Goal: Transaction & Acquisition: Purchase product/service

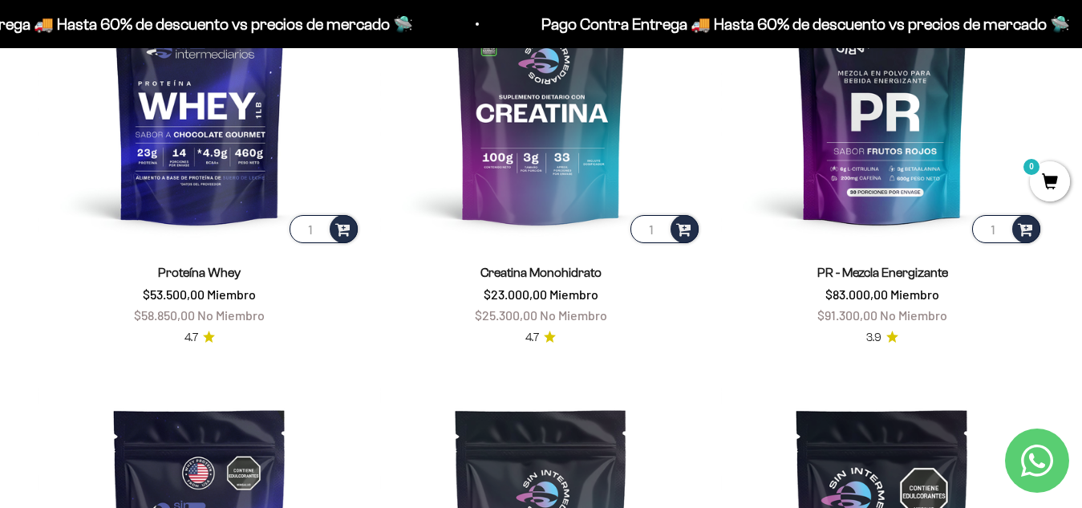
scroll to position [726, 0]
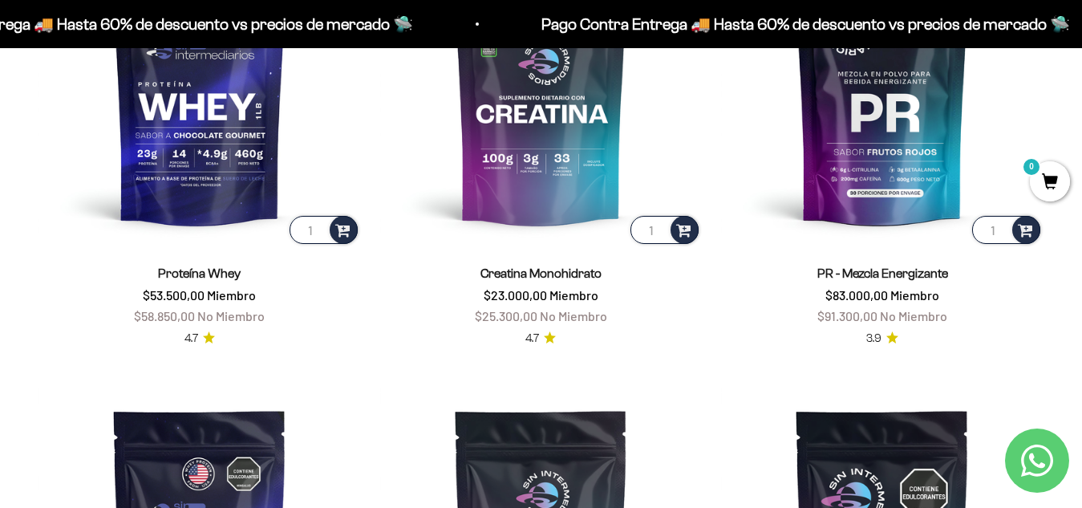
click at [793, 283] on div "PR - Mezcla Energizante $83.000,00 Miembro $91.300,00 No Miembro" at bounding box center [882, 294] width 323 height 63
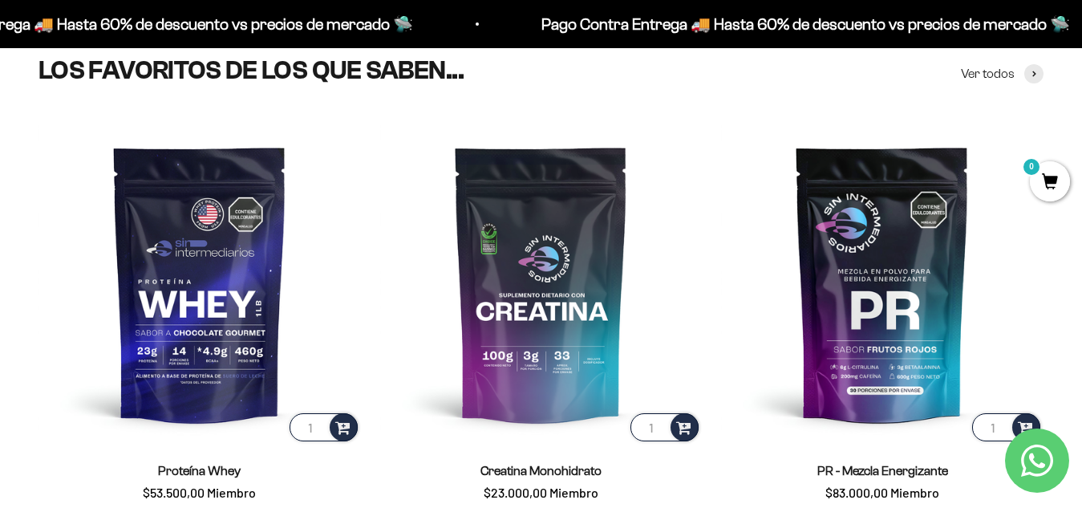
scroll to position [494, 0]
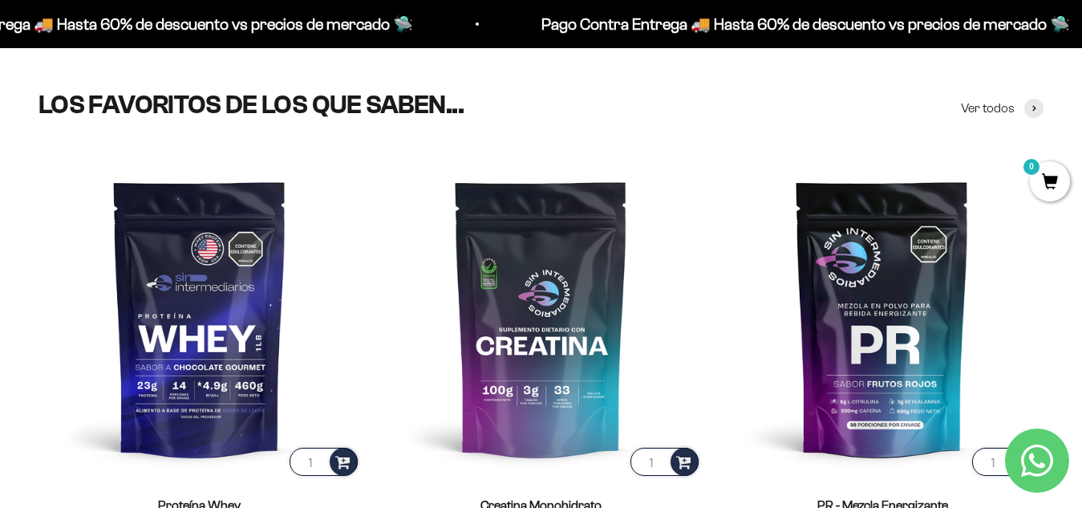
click at [1054, 191] on span "0" at bounding box center [1050, 181] width 40 height 40
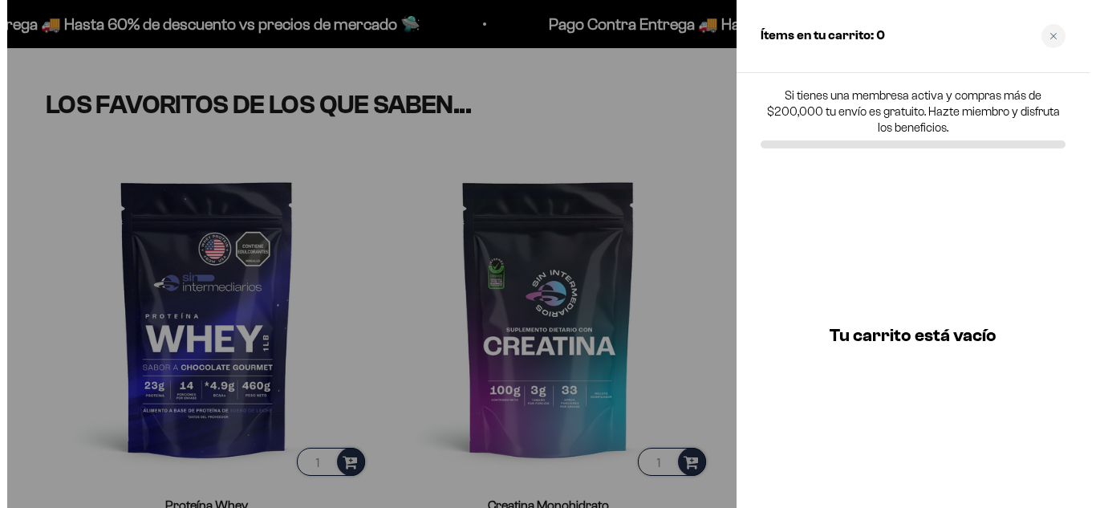
scroll to position [498, 0]
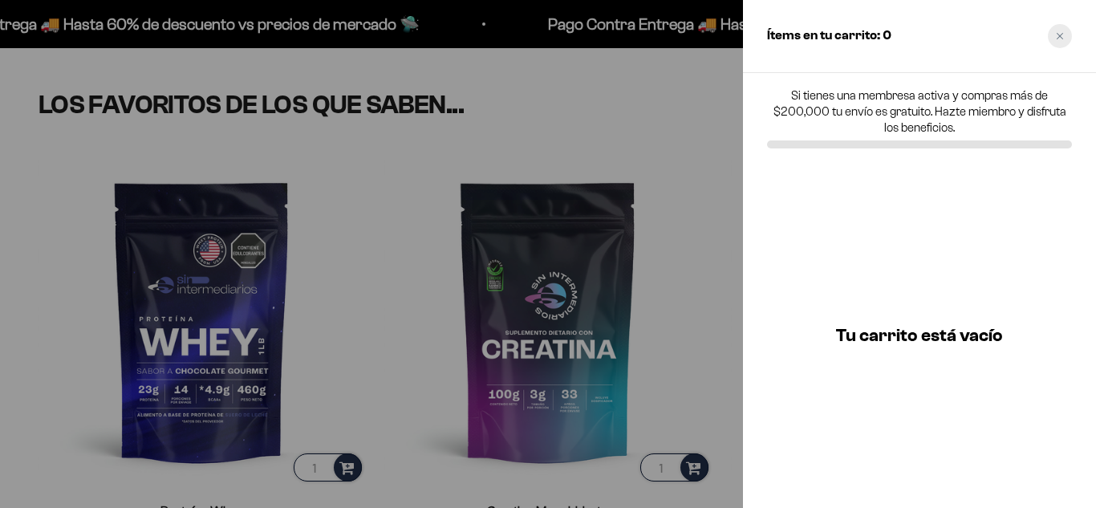
click at [1068, 44] on div "Close cart" at bounding box center [1060, 36] width 24 height 24
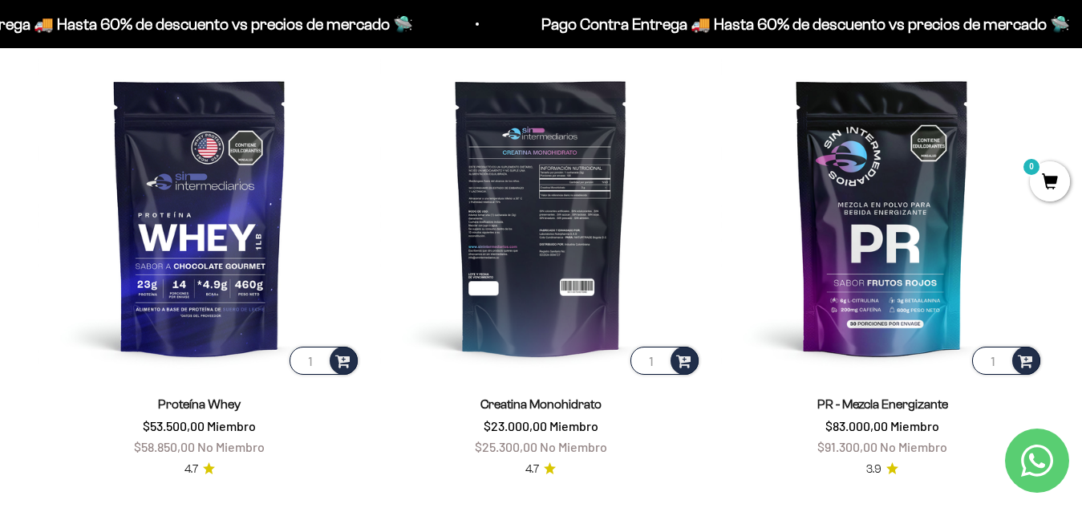
scroll to position [596, 0]
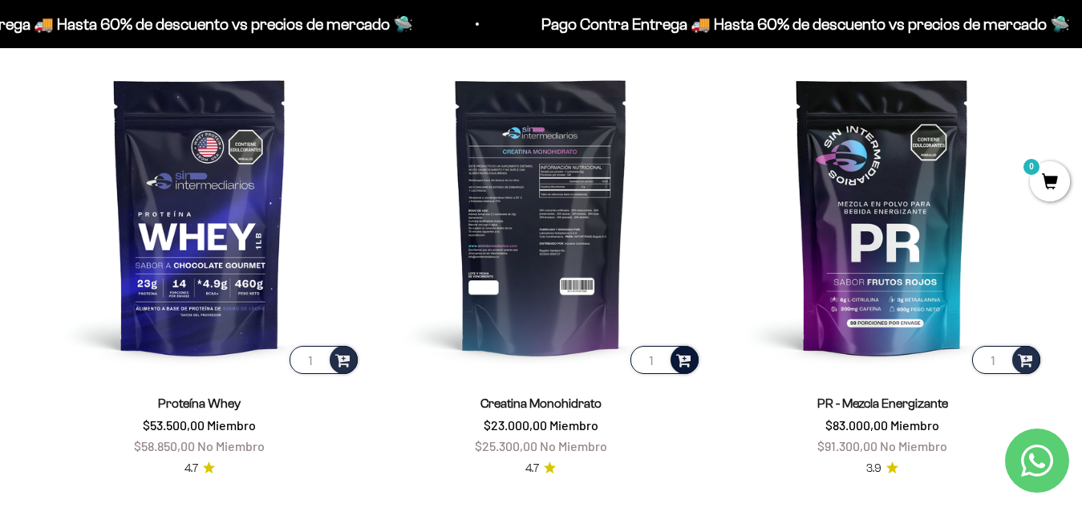
click at [681, 360] on span at bounding box center [683, 359] width 15 height 18
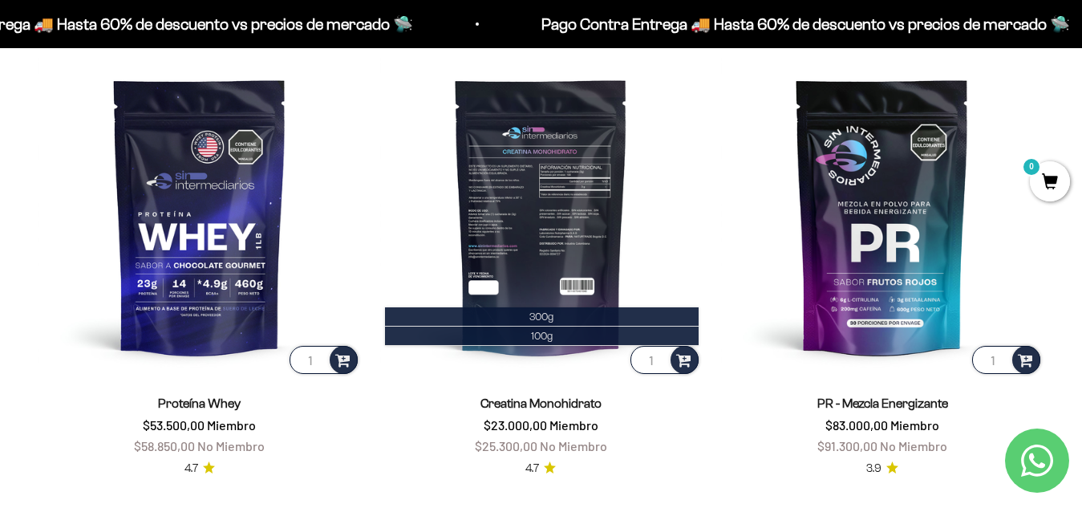
click at [651, 358] on input "1" at bounding box center [665, 360] width 68 height 28
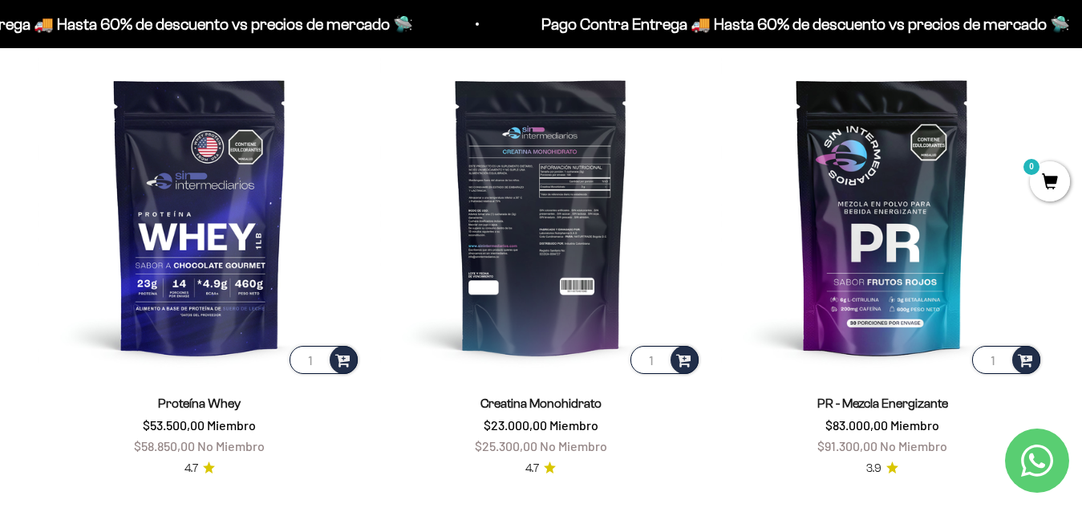
click at [588, 290] on img at bounding box center [541, 216] width 323 height 323
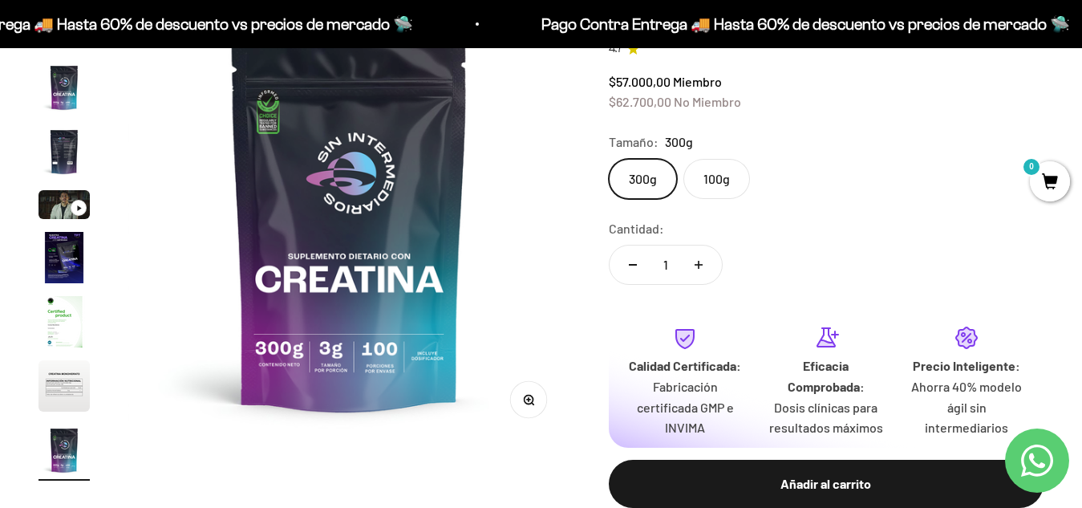
click at [695, 264] on icon "Aumentar cantidad" at bounding box center [699, 265] width 8 height 8
type input "4"
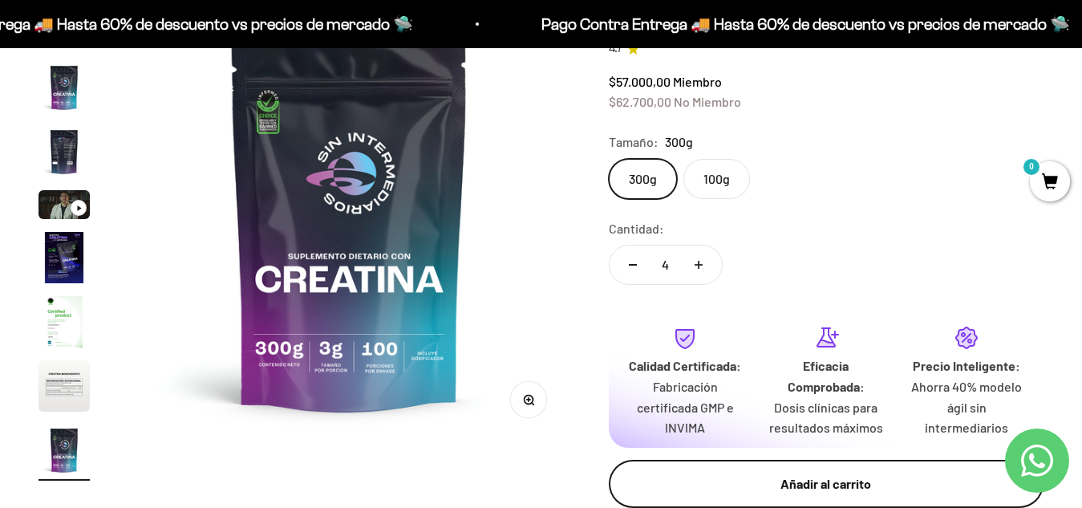
click at [860, 463] on button "Añadir al carrito" at bounding box center [826, 484] width 435 height 48
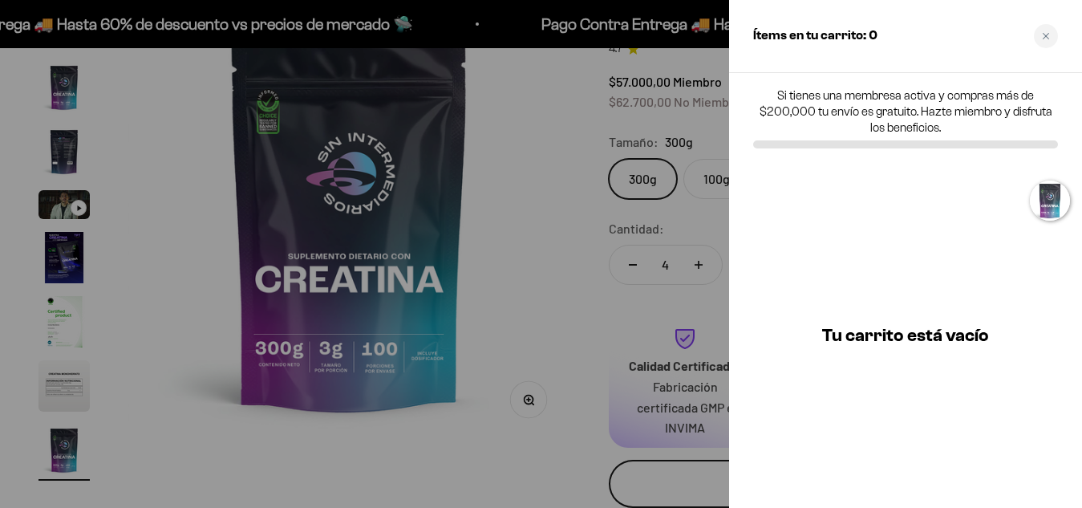
scroll to position [0, 3671]
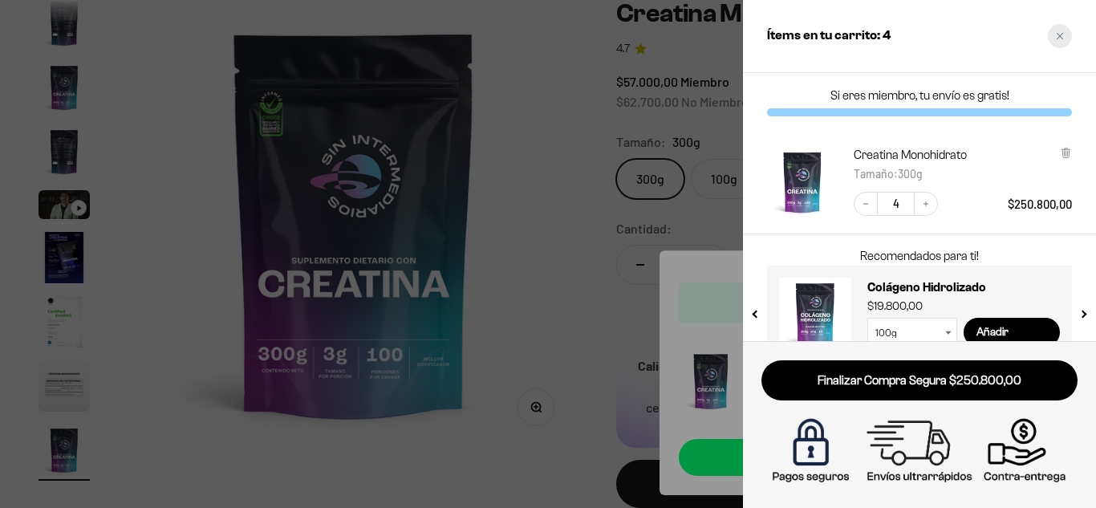
click at [1059, 43] on div "Close cart" at bounding box center [1060, 36] width 24 height 24
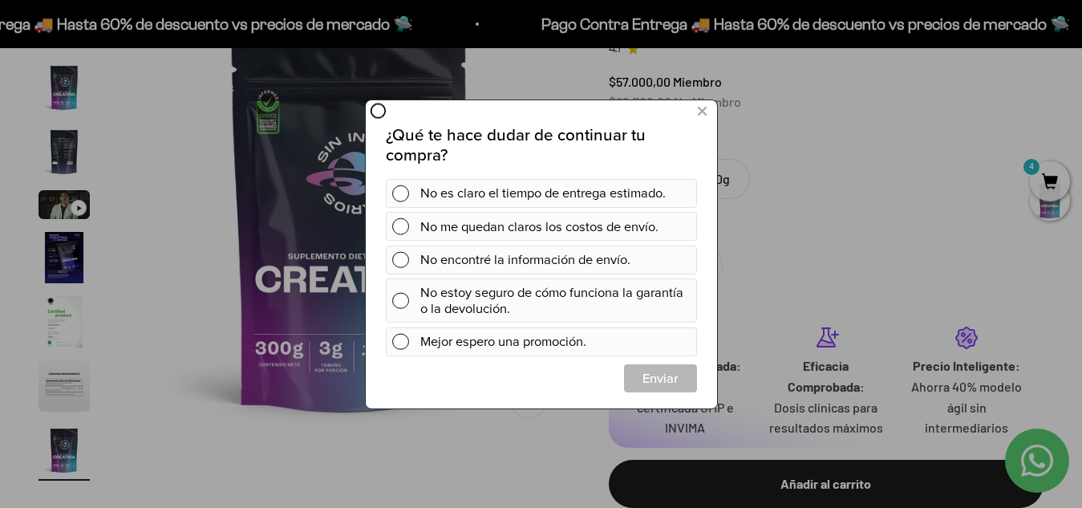
scroll to position [0, 0]
click at [706, 106] on button at bounding box center [702, 111] width 30 height 26
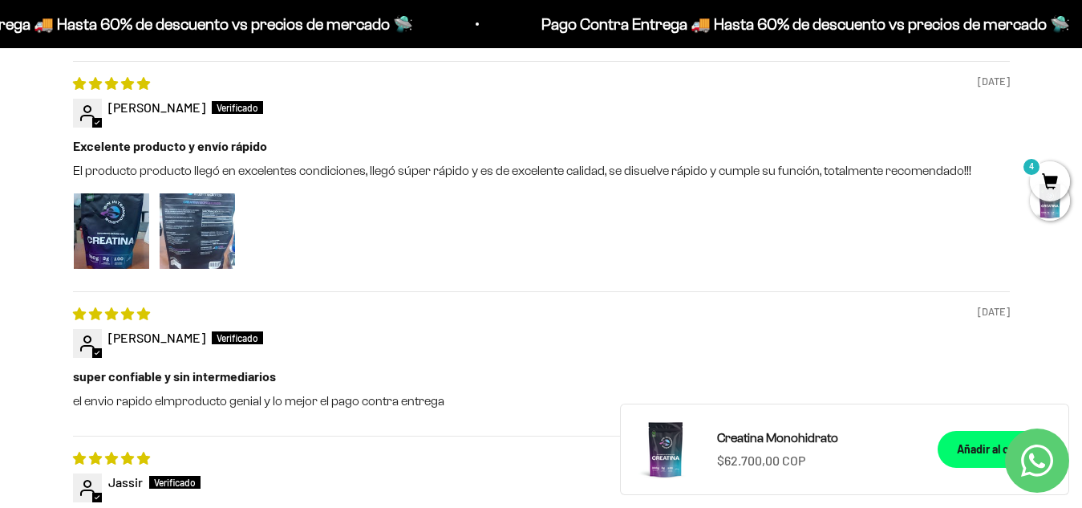
scroll to position [1865, 0]
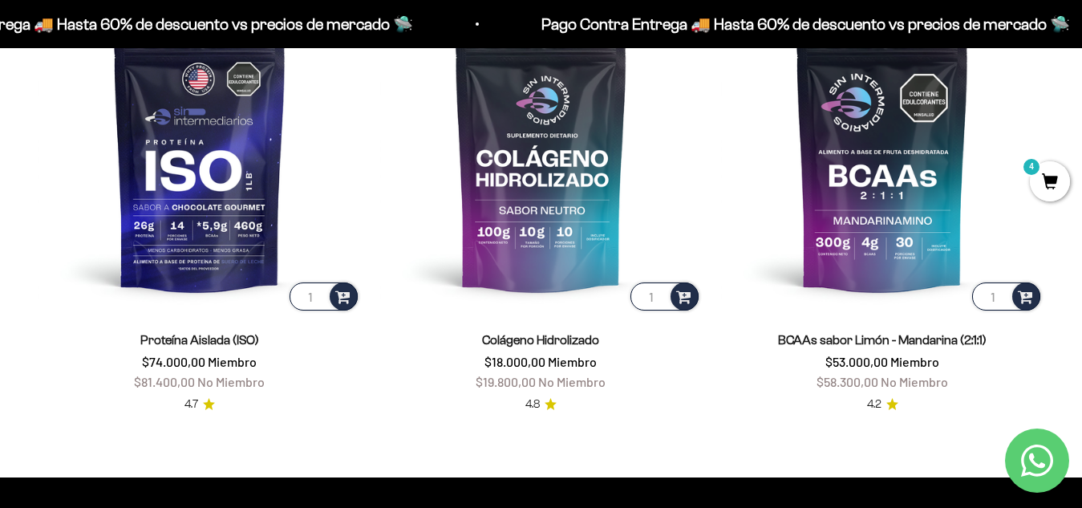
scroll to position [1134, 0]
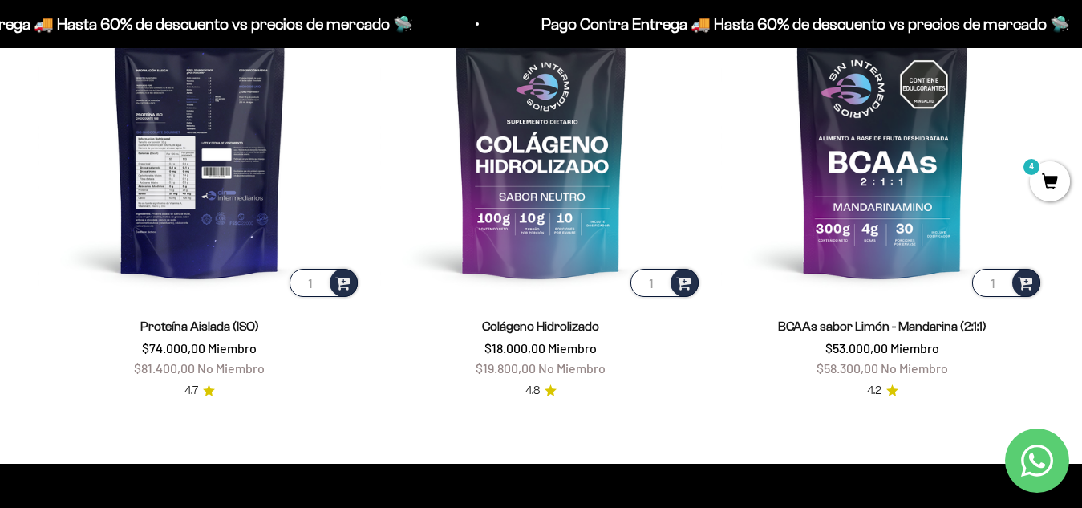
click at [236, 216] on img at bounding box center [200, 139] width 323 height 323
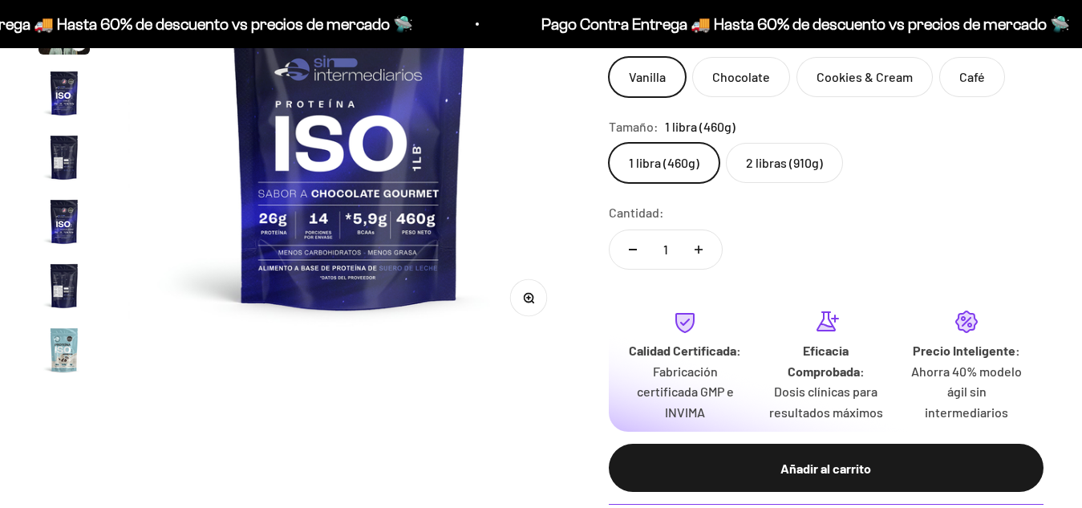
scroll to position [579, 0]
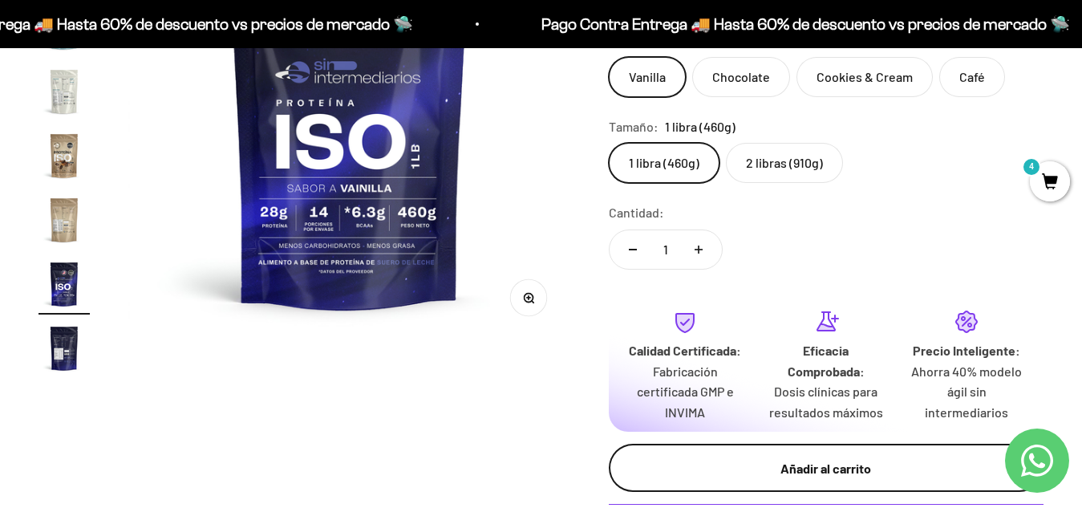
click at [781, 473] on div "Añadir al carrito" at bounding box center [826, 468] width 371 height 21
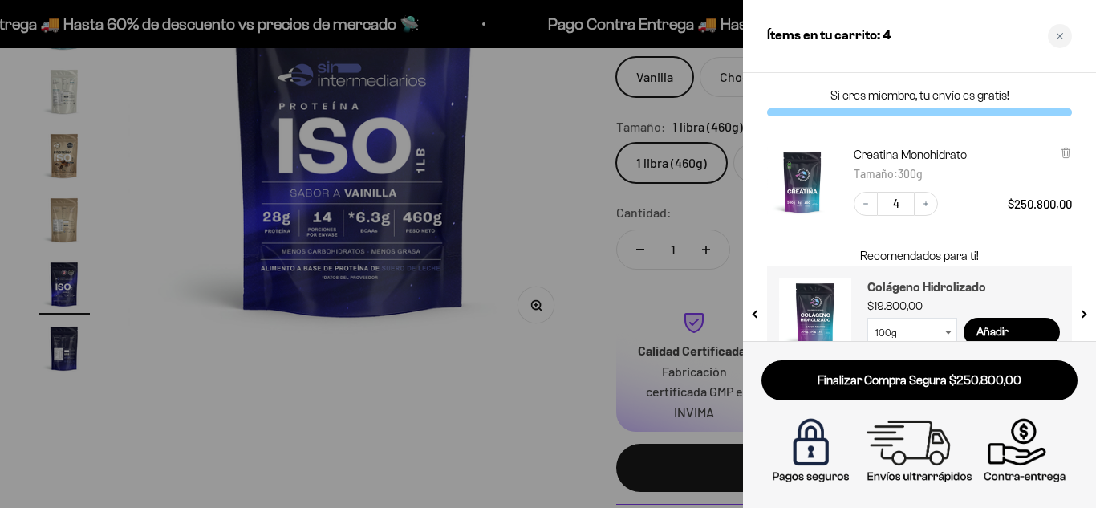
scroll to position [0, 0]
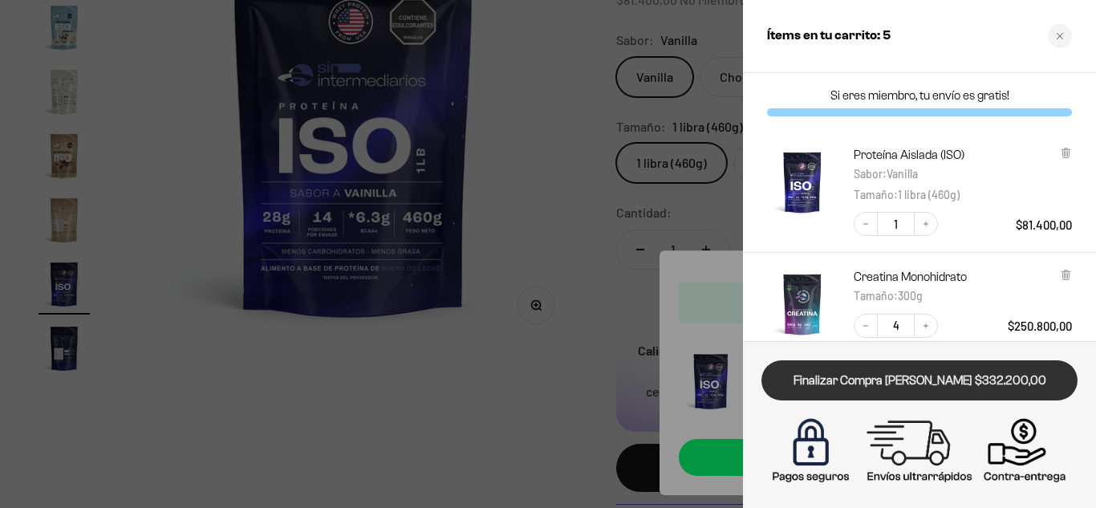
click at [968, 388] on link "Finalizar Compra Segura $332.200,00" at bounding box center [919, 380] width 316 height 41
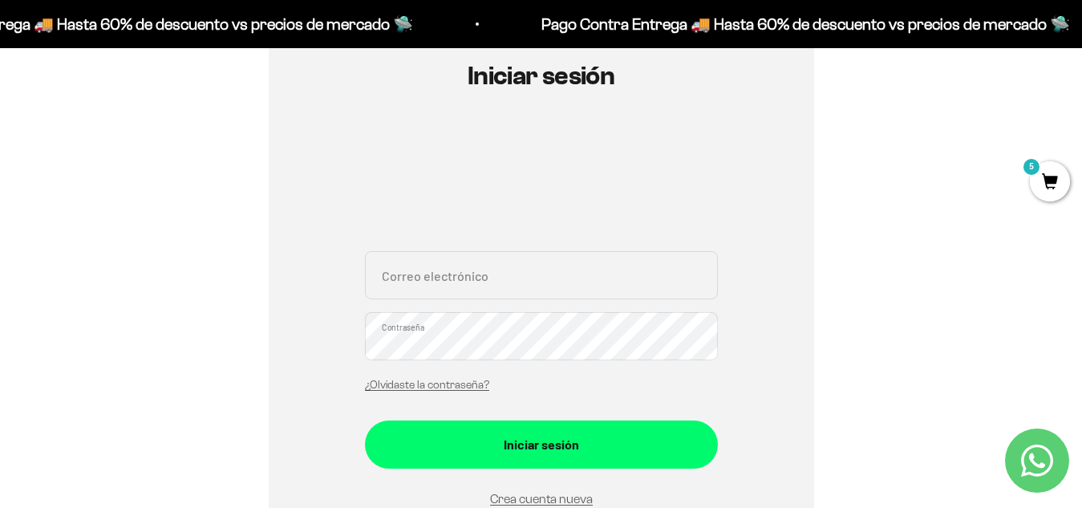
scroll to position [185, 0]
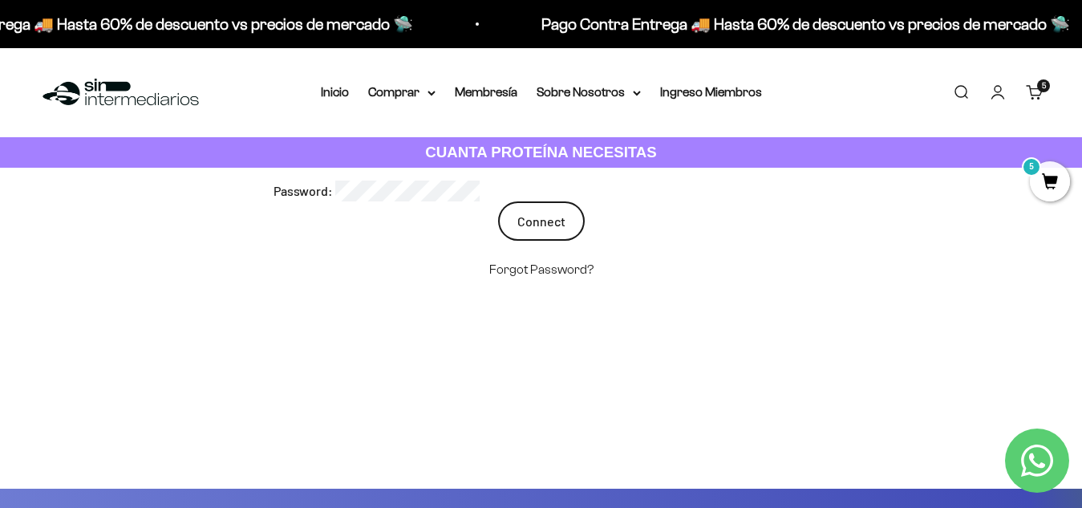
click at [550, 221] on input "Connect" at bounding box center [541, 221] width 87 height 40
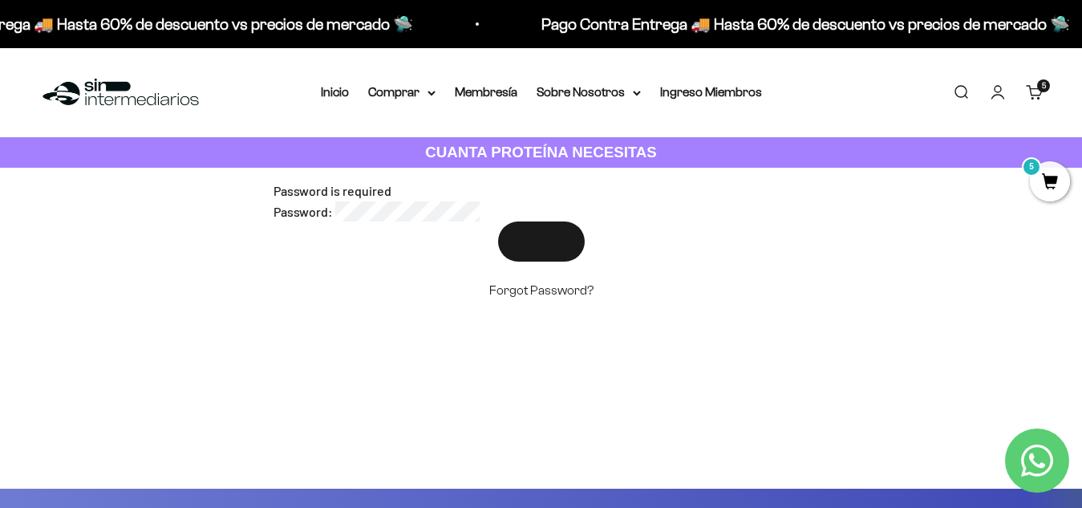
click at [517, 189] on div "Password is required" at bounding box center [542, 191] width 536 height 21
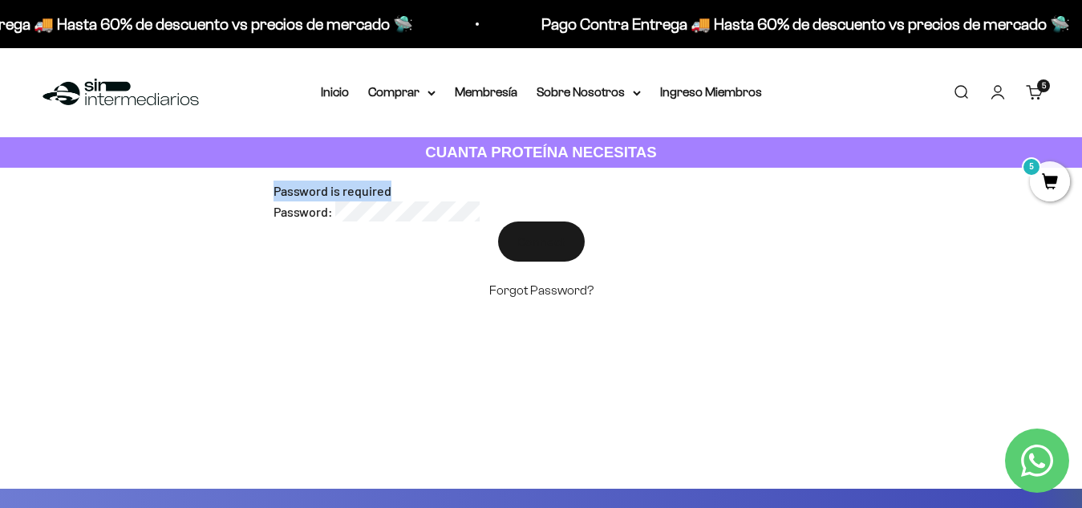
click at [517, 189] on div "Password is required" at bounding box center [542, 191] width 536 height 21
click at [495, 193] on div "Password is required" at bounding box center [542, 191] width 536 height 21
click at [448, 183] on div "Password is required" at bounding box center [542, 191] width 536 height 21
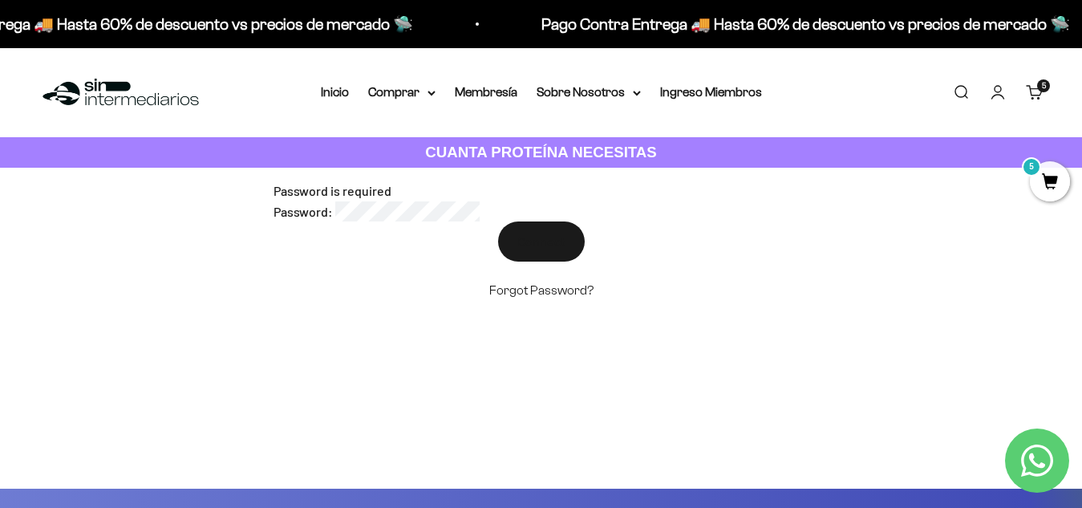
click at [435, 193] on div "Password is required" at bounding box center [542, 191] width 536 height 21
click at [543, 237] on input "Connect" at bounding box center [541, 241] width 87 height 40
click at [992, 91] on link "Cuenta" at bounding box center [998, 92] width 18 height 18
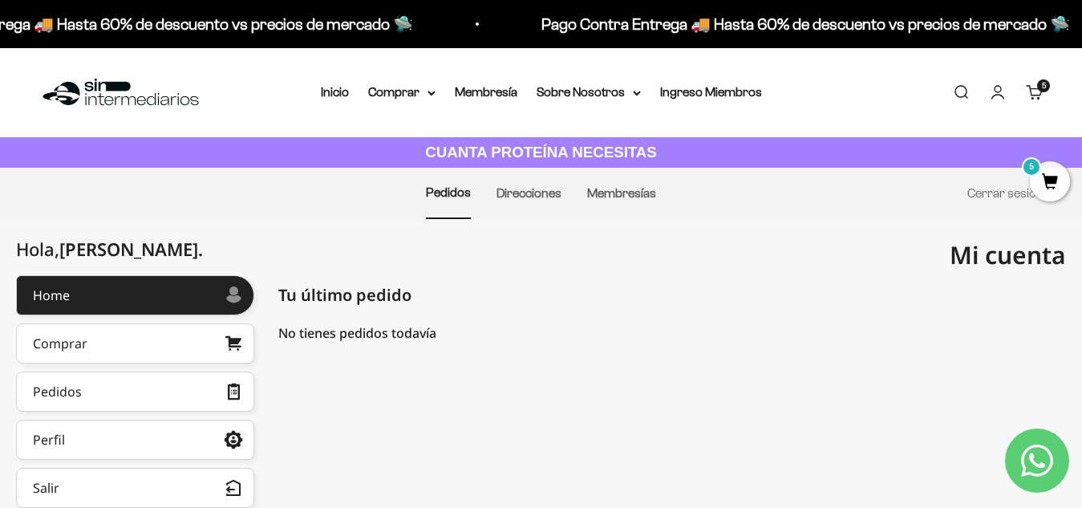
click at [1045, 180] on span "5" at bounding box center [1050, 181] width 40 height 40
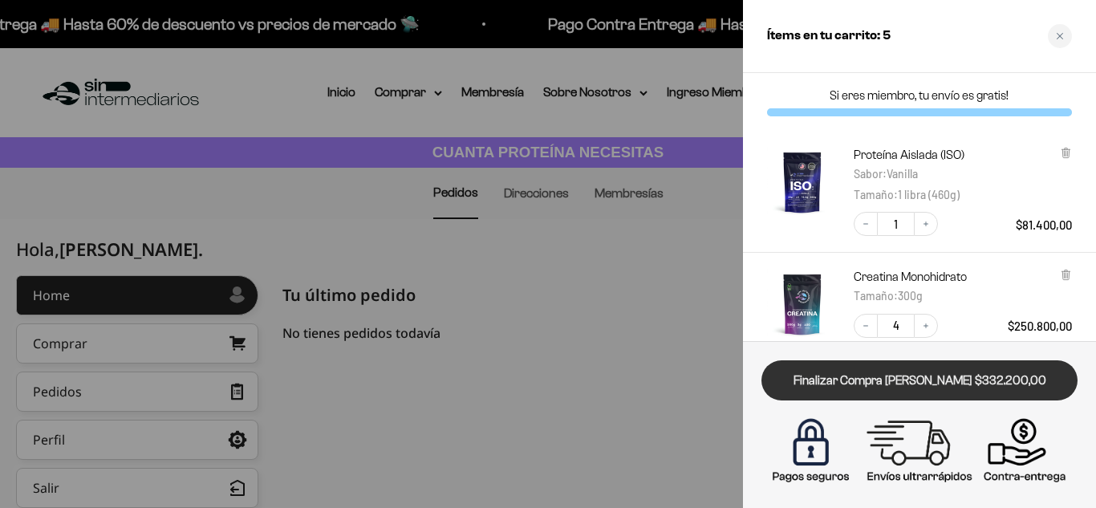
click at [948, 371] on link "Finalizar Compra [PERSON_NAME] $332.200,00" at bounding box center [919, 380] width 316 height 41
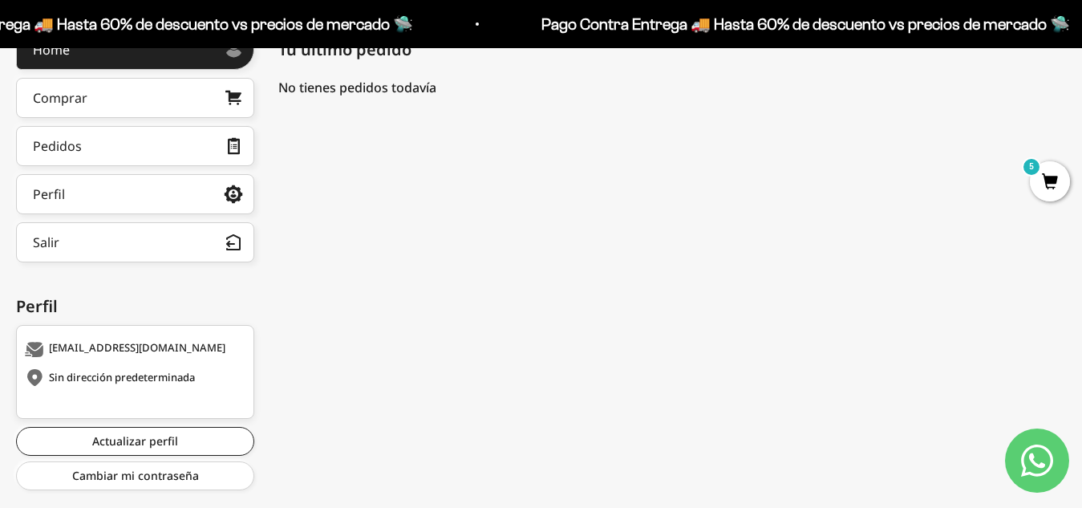
scroll to position [282, 0]
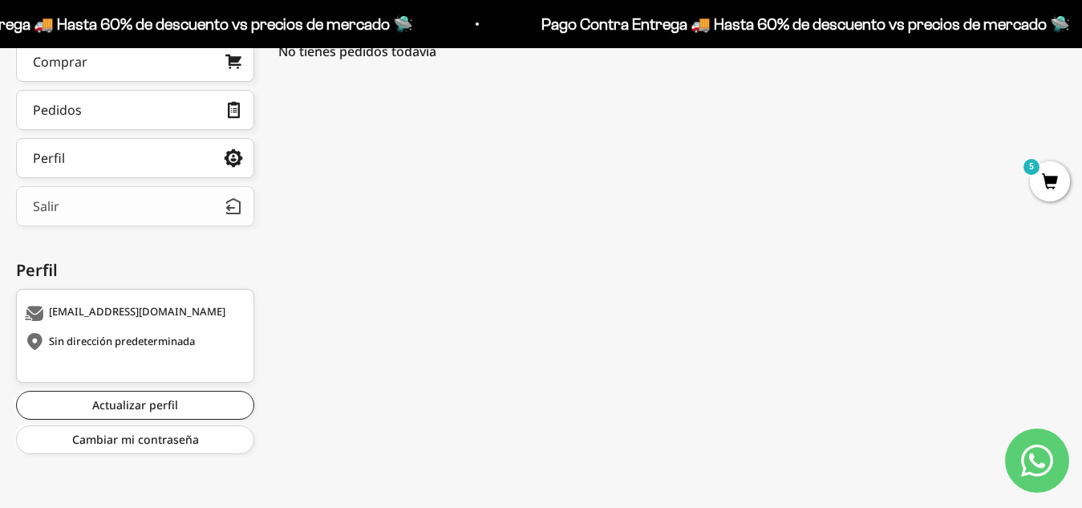
click at [213, 209] on button "Salir" at bounding box center [135, 206] width 238 height 40
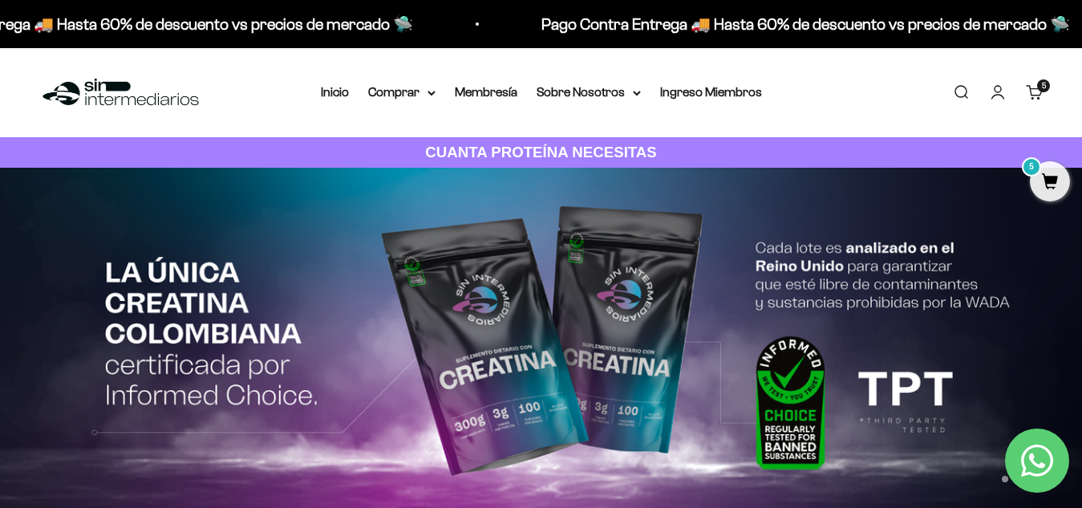
click at [999, 91] on link "Iniciar sesión" at bounding box center [998, 92] width 18 height 18
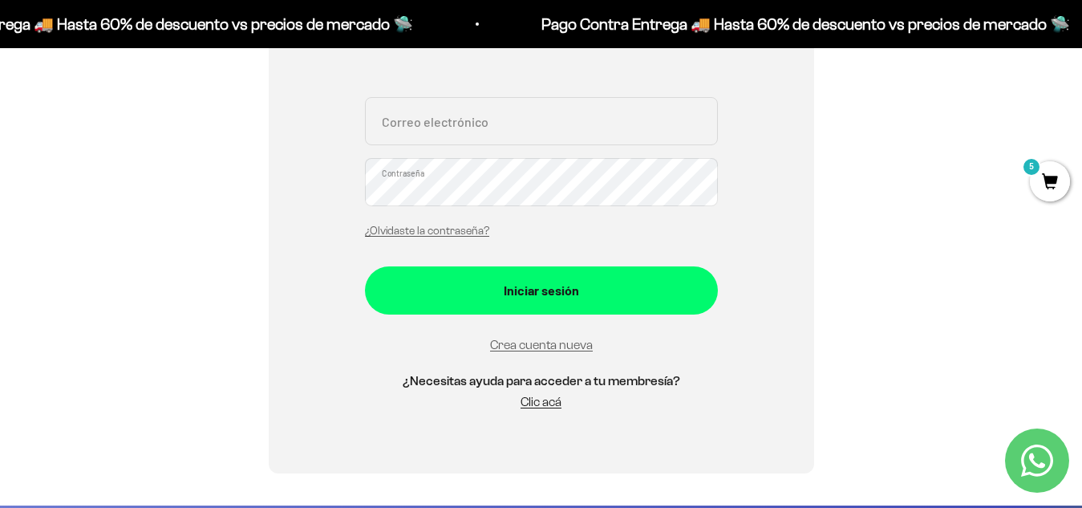
scroll to position [338, 0]
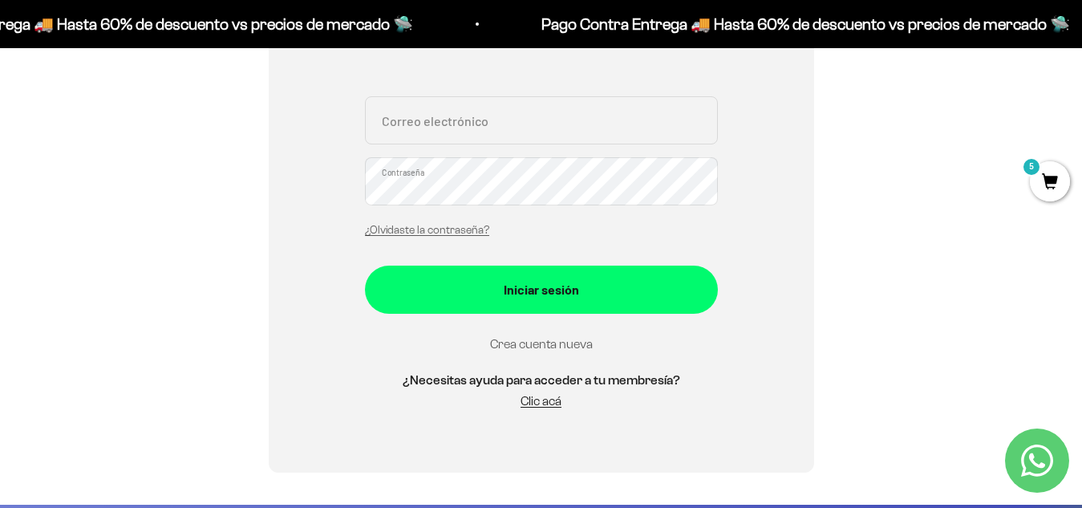
click at [573, 348] on link "Crea cuenta nueva" at bounding box center [541, 344] width 103 height 14
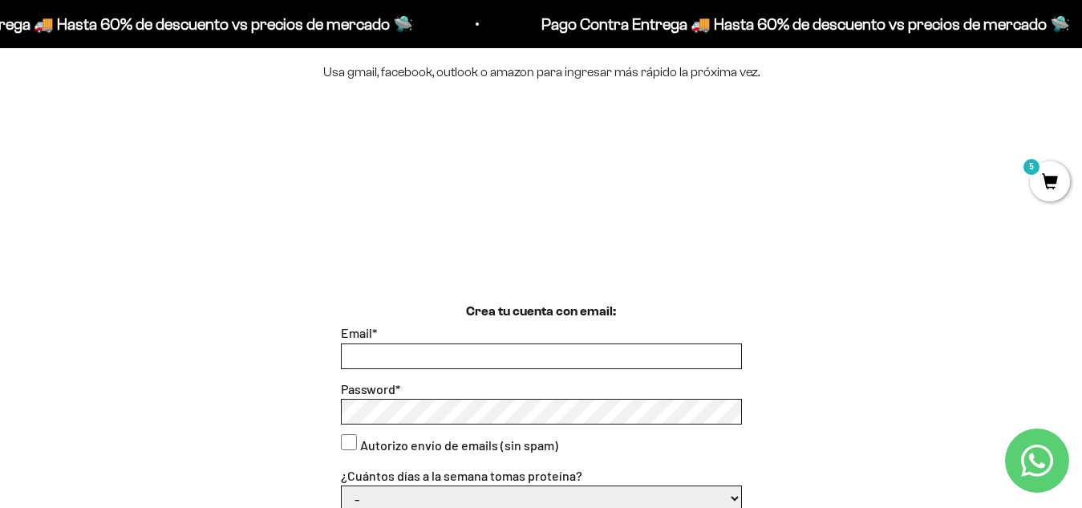
scroll to position [205, 0]
drag, startPoint x: 0, startPoint y: 0, endPoint x: 573, endPoint y: 348, distance: 670.4
click at [573, 348] on input "Email *" at bounding box center [542, 355] width 400 height 24
type input "[EMAIL_ADDRESS][DOMAIN_NAME]"
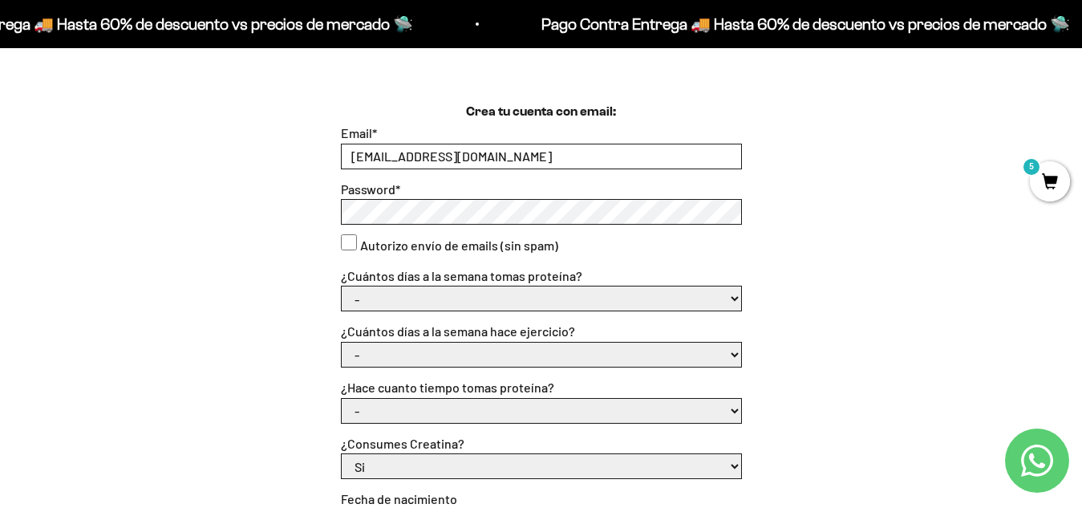
scroll to position [411, 0]
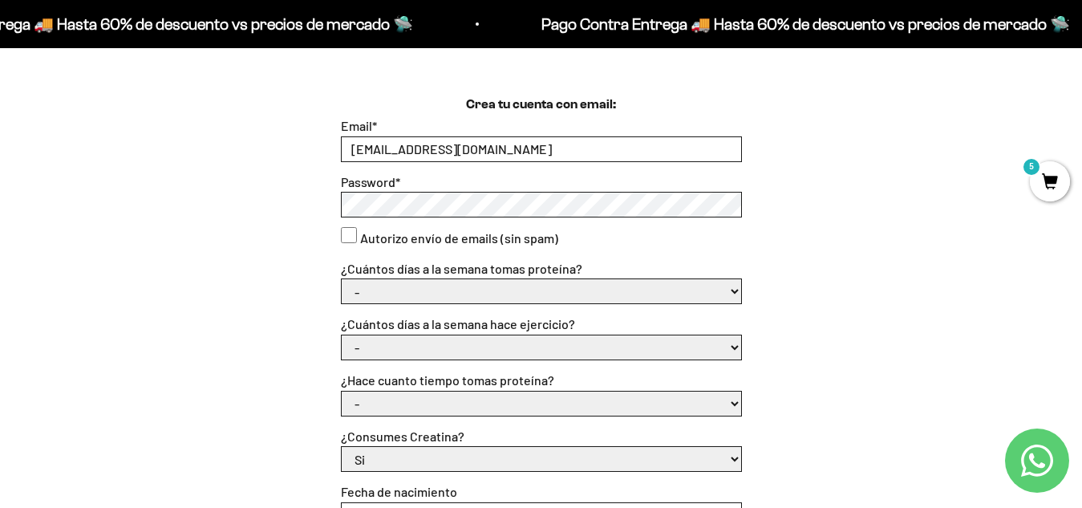
click at [720, 287] on select "- 1 o 2 3 a 5 6 o 7" at bounding box center [542, 291] width 400 height 24
select select "6 o 7"
click at [342, 279] on select "- 1 o 2 3 a 5 6 o 7" at bounding box center [542, 291] width 400 height 24
click at [704, 351] on select "- No hago 1 a 2 días 3 a 5 días 6 o 7 días" at bounding box center [542, 347] width 400 height 24
select select "6 o 7 días"
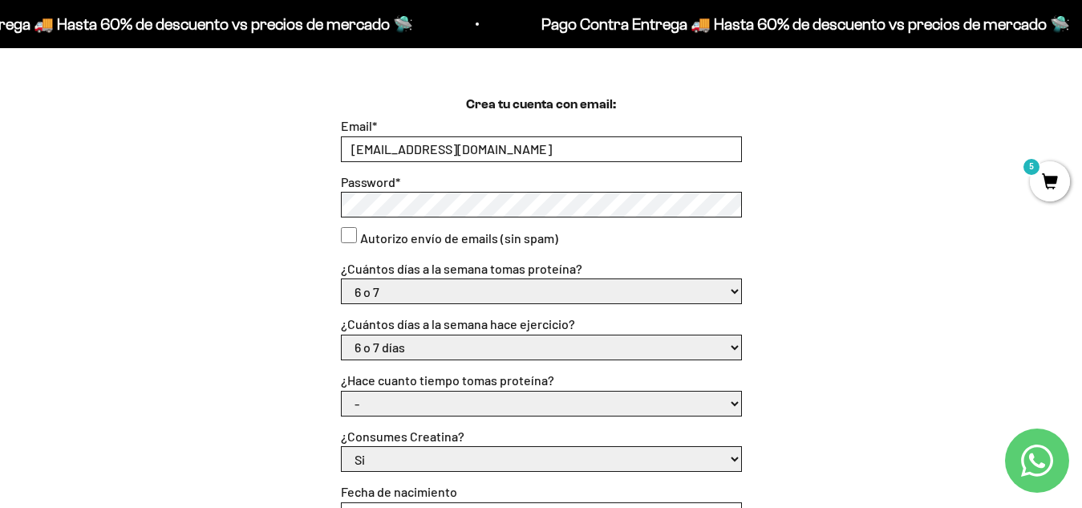
click at [342, 335] on select "- No hago 1 a 2 días 3 a 5 días 6 o 7 días" at bounding box center [542, 347] width 400 height 24
click at [619, 400] on select "- Apenas estoy empezando Menos de 6 meses Más de 6 meses Hace más de un año" at bounding box center [542, 404] width 400 height 24
select select "Apenas estoy empezando"
click at [342, 392] on select "- Apenas estoy empezando Menos de 6 meses Más de 6 meses Hace más de un año" at bounding box center [542, 404] width 400 height 24
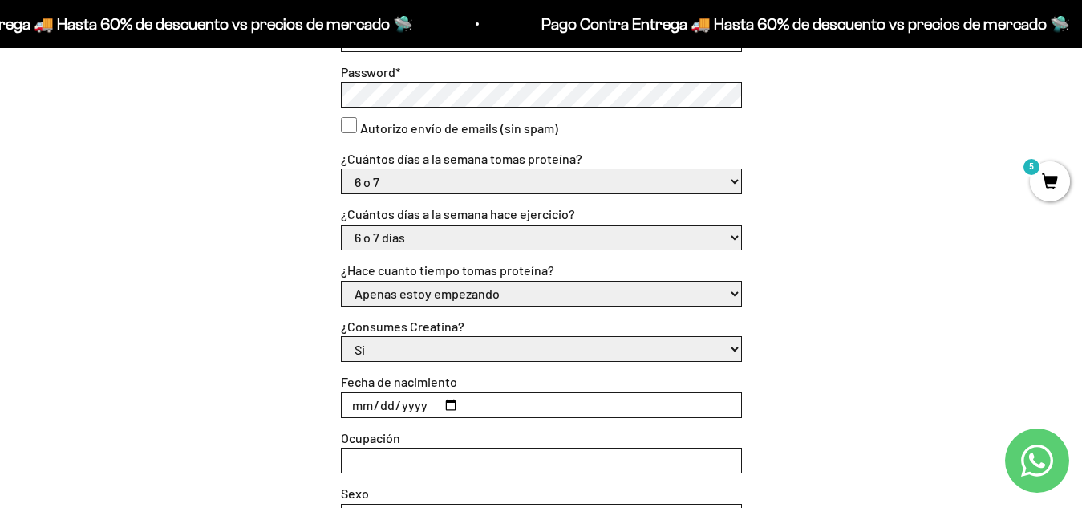
scroll to position [523, 0]
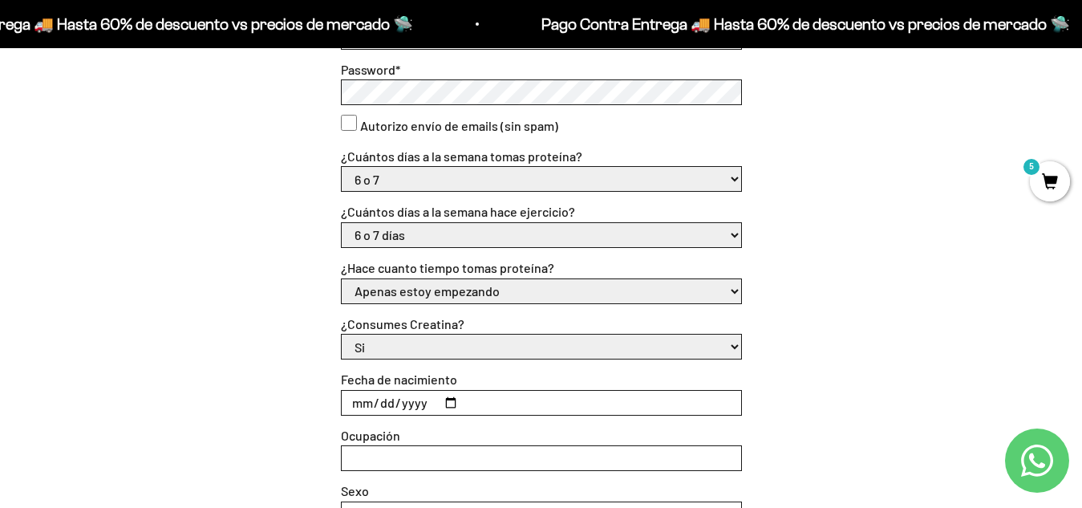
click at [451, 403] on input "Fecha de nacimiento" at bounding box center [542, 403] width 400 height 24
type input "1999-02-18"
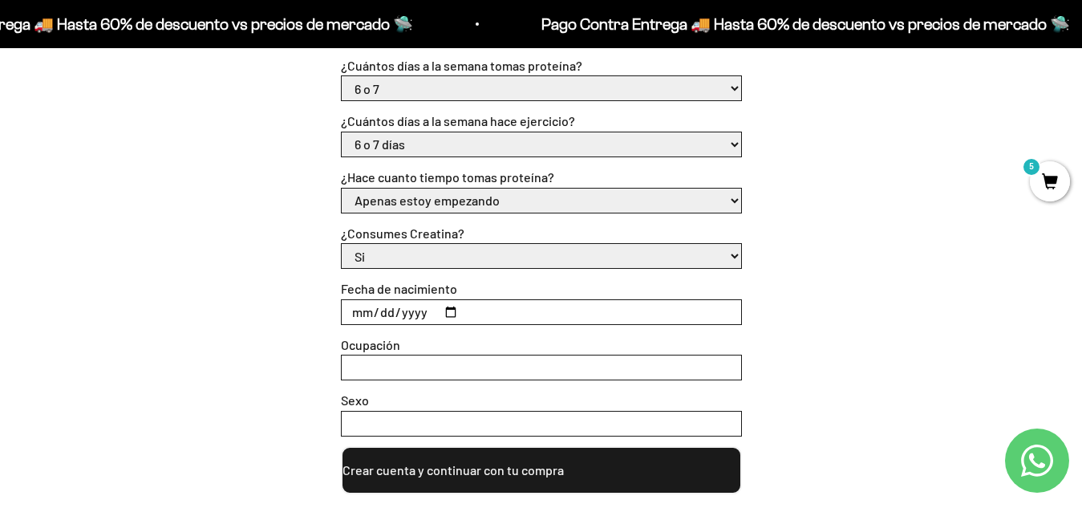
scroll to position [615, 0]
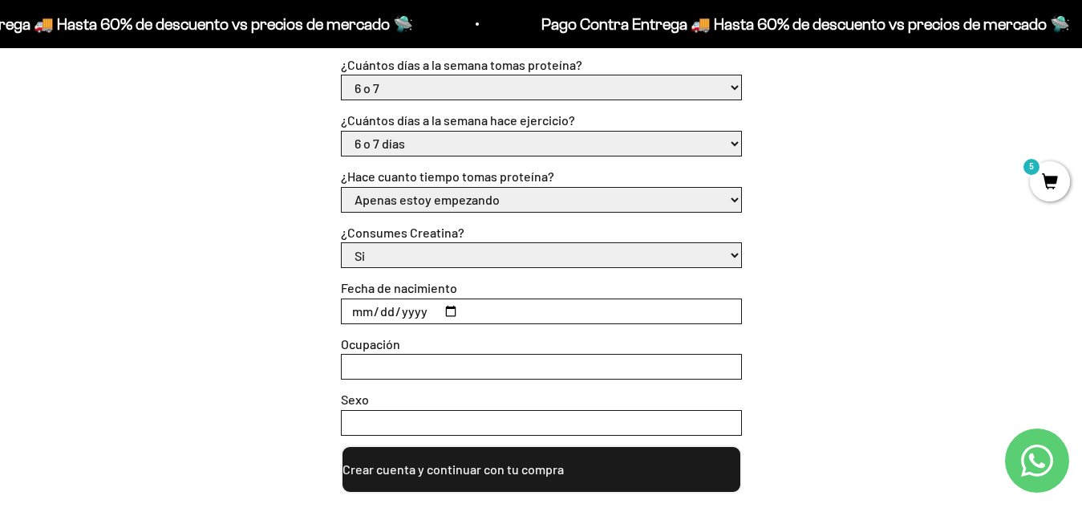
click at [478, 358] on input "Ocupación" at bounding box center [542, 367] width 400 height 24
type input "Médico"
click at [441, 417] on input "Sexo" at bounding box center [542, 423] width 400 height 24
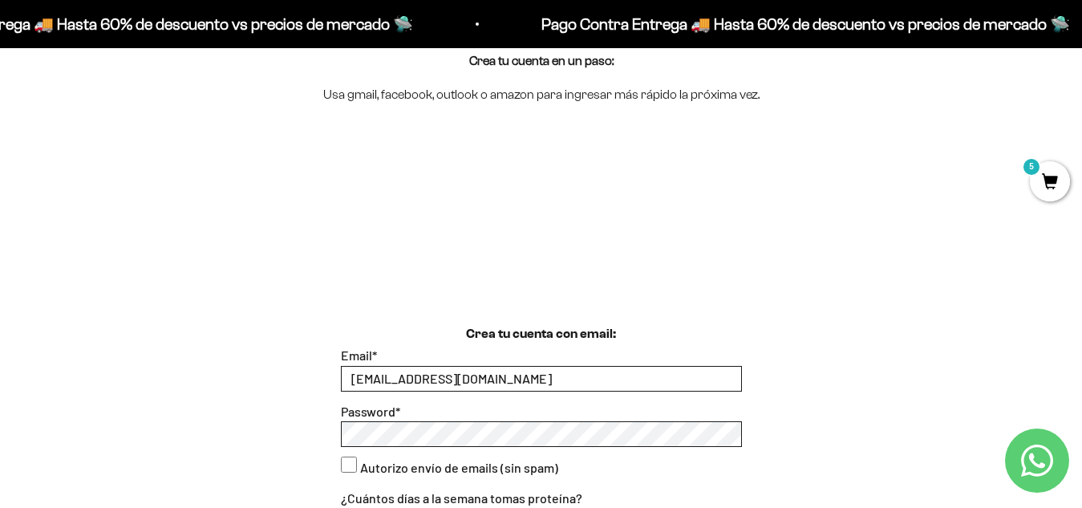
scroll to position [118, 0]
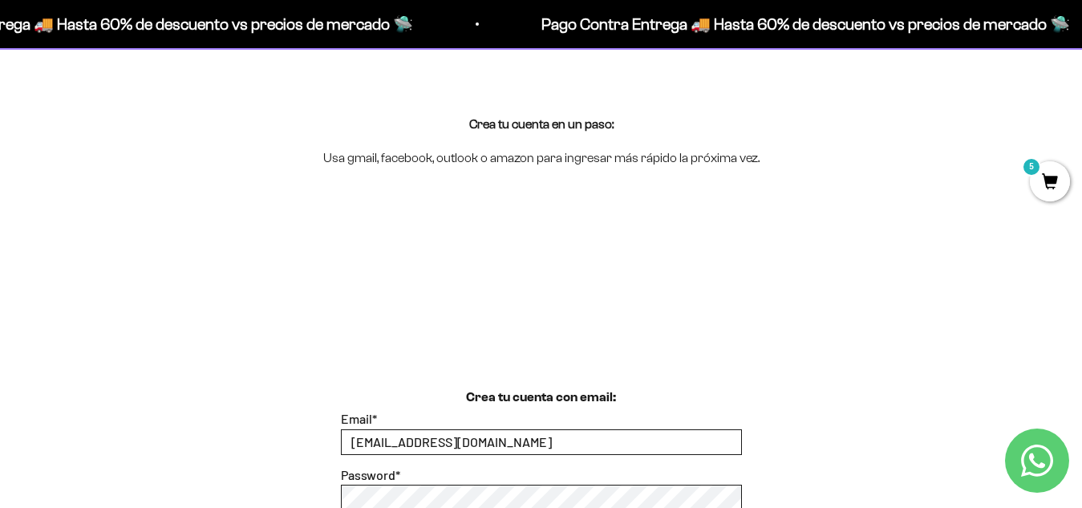
type input "Masculino"
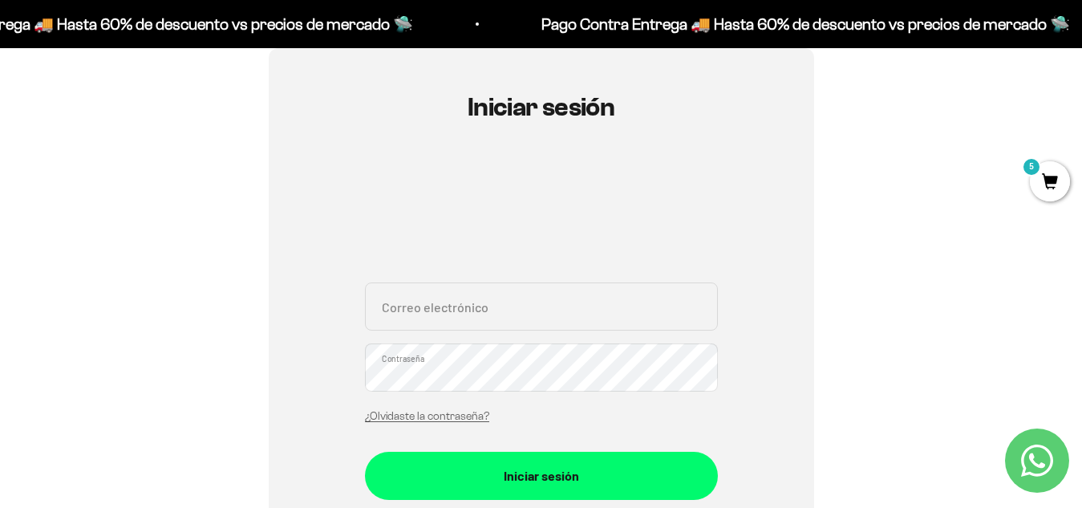
scroll to position [151, 0]
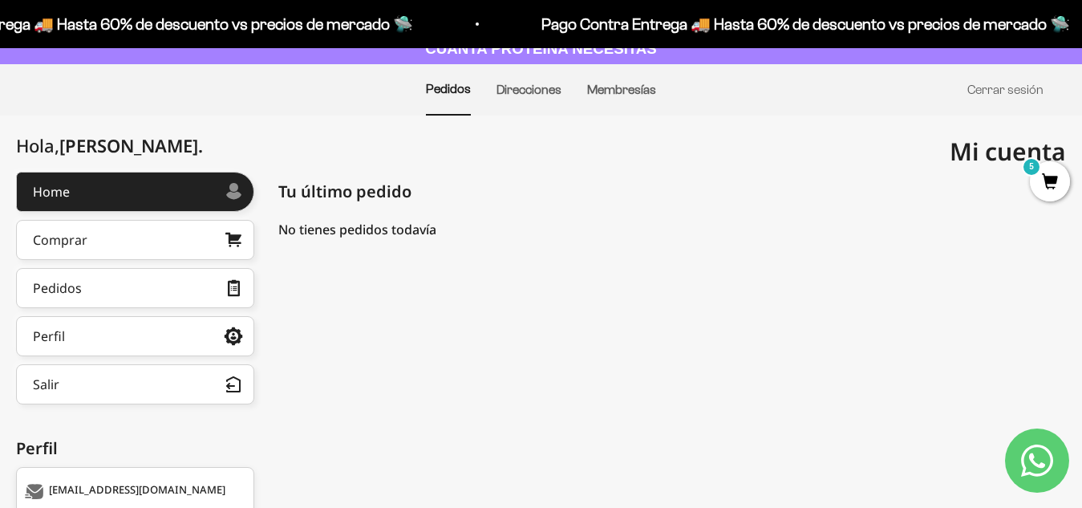
scroll to position [104, 0]
click at [204, 244] on link "Comprar" at bounding box center [135, 239] width 238 height 40
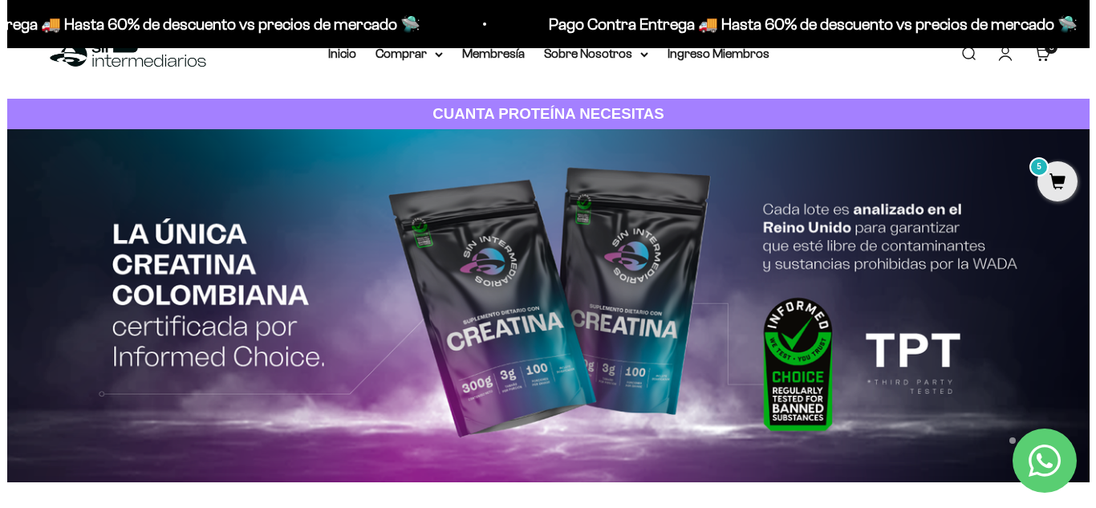
scroll to position [38, 0]
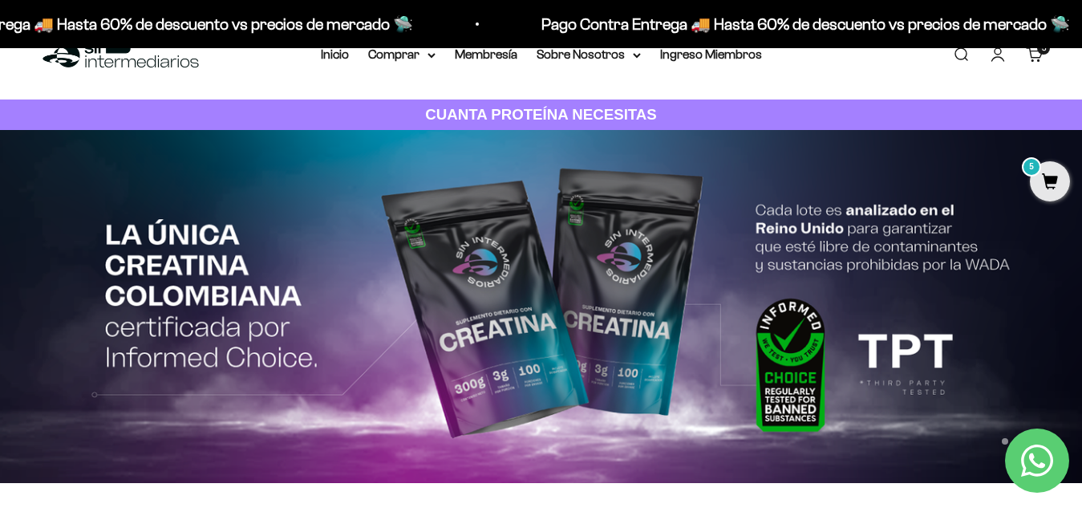
click at [1034, 57] on link "Carrito 5 artículos 5" at bounding box center [1035, 55] width 18 height 18
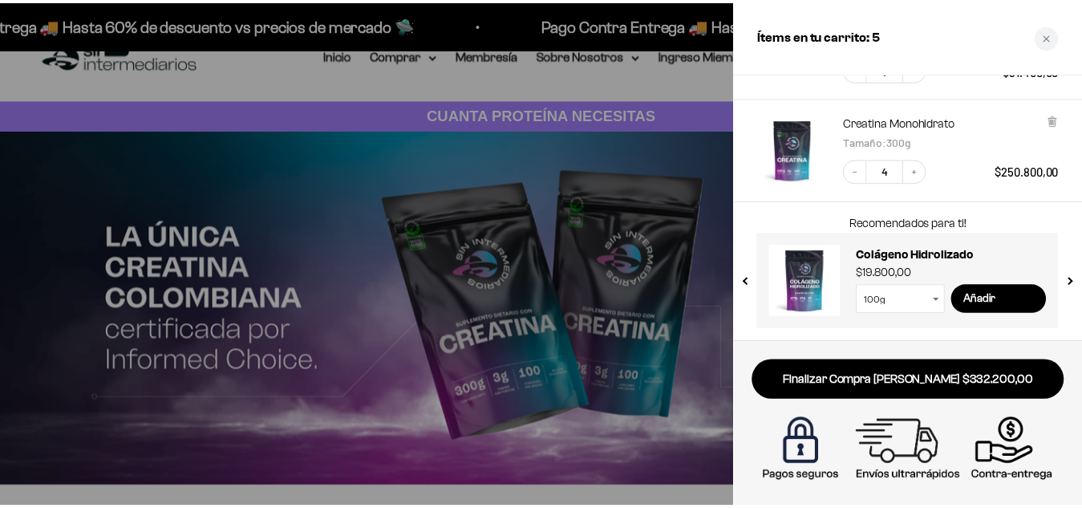
scroll to position [154, 0]
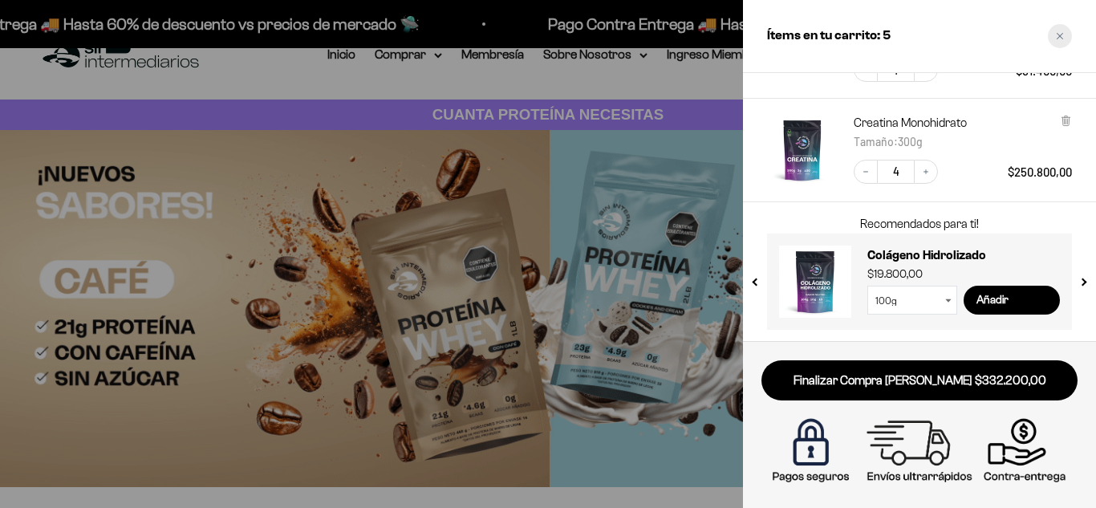
click at [1053, 34] on div "Close cart" at bounding box center [1060, 36] width 24 height 24
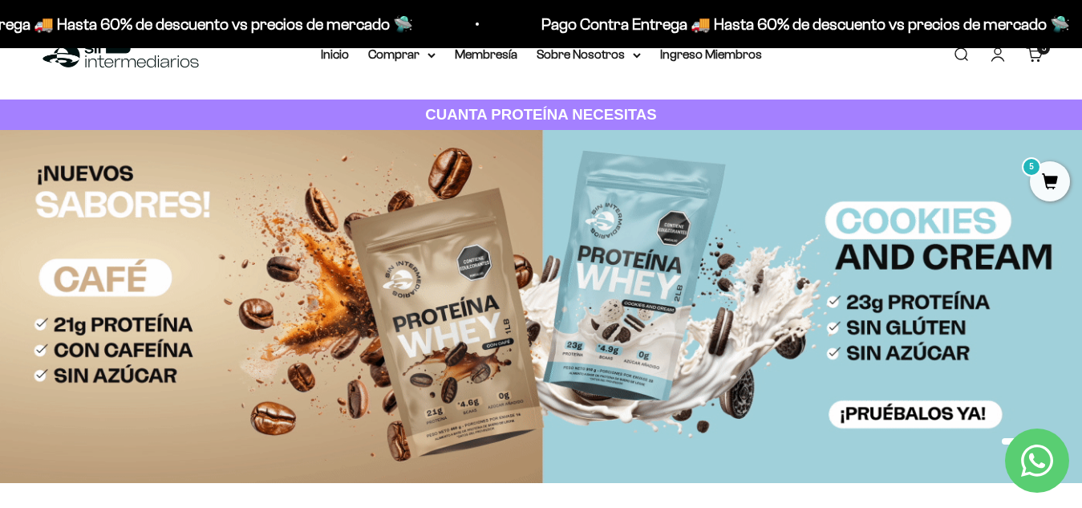
scroll to position [0, 0]
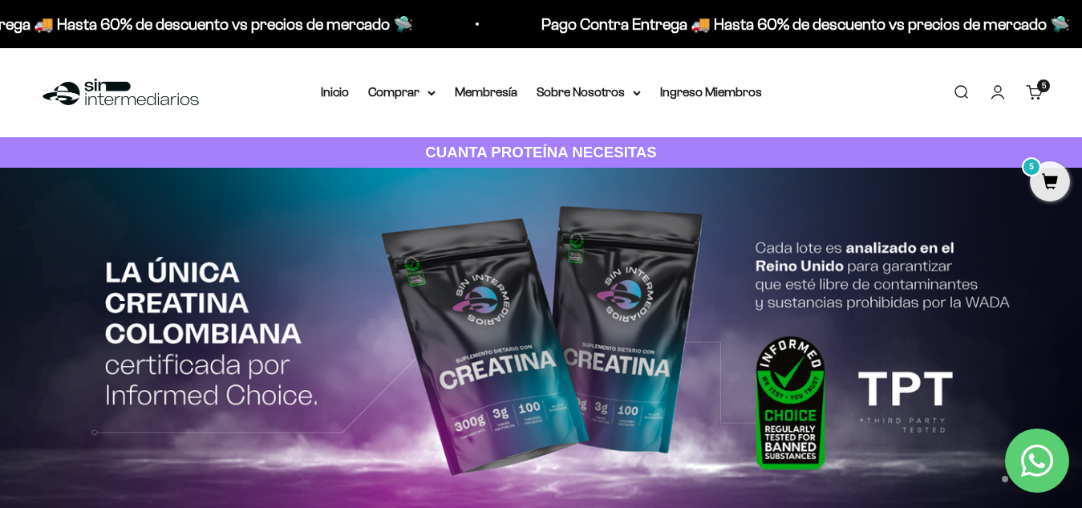
click at [996, 95] on link "Cuenta" at bounding box center [998, 92] width 18 height 18
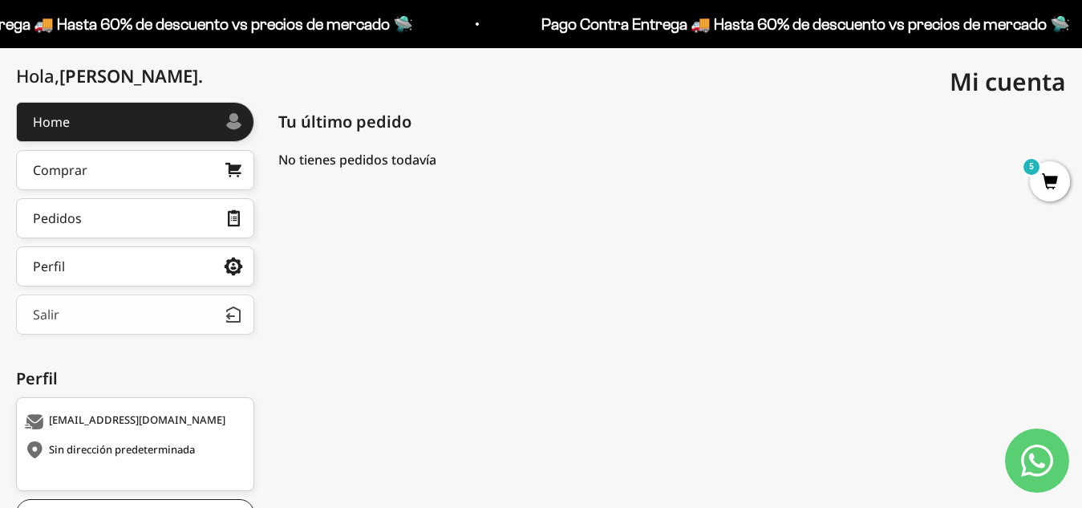
scroll to position [174, 0]
click at [127, 302] on button "Salir" at bounding box center [135, 314] width 238 height 40
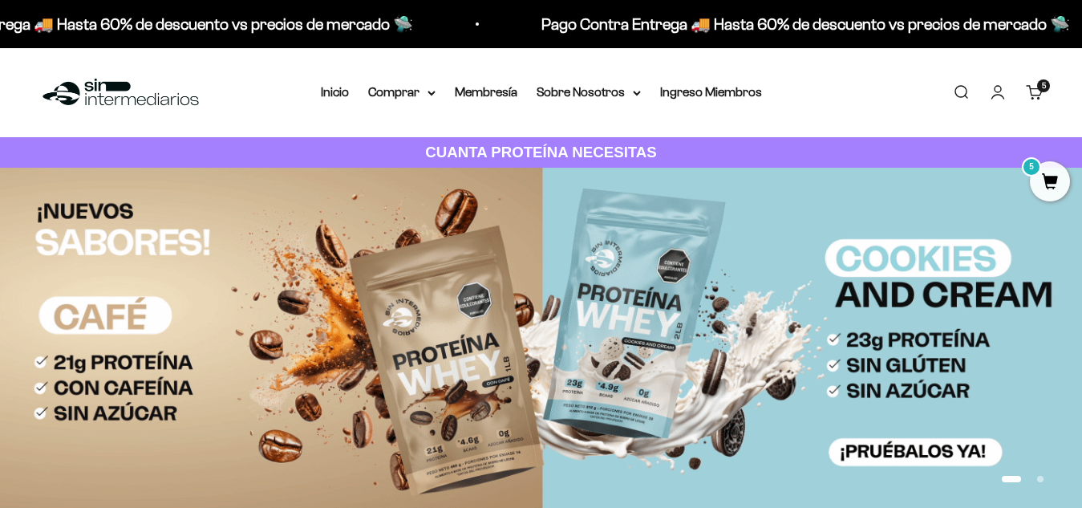
click at [989, 99] on link "Cuenta" at bounding box center [998, 92] width 18 height 18
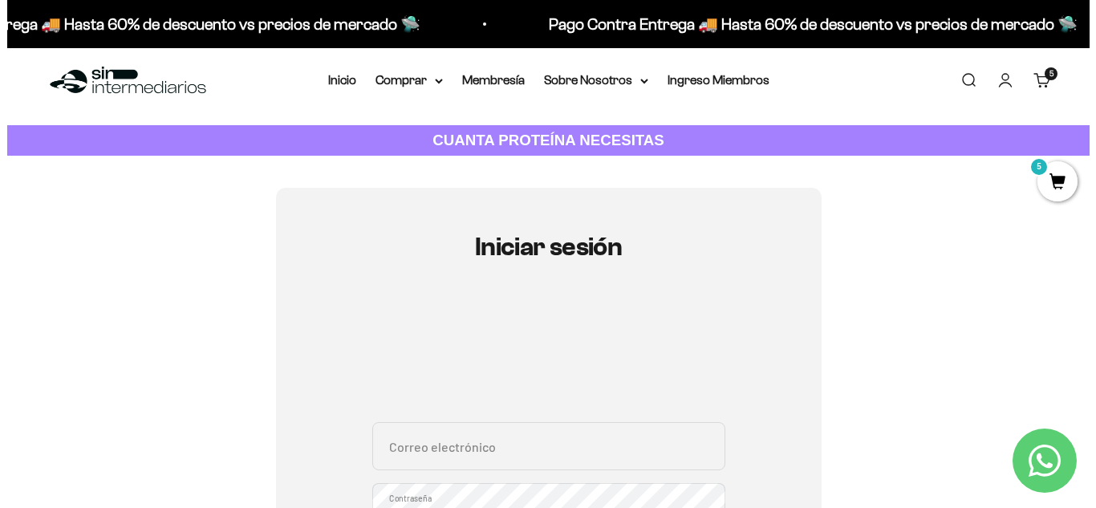
scroll to position [11, 0]
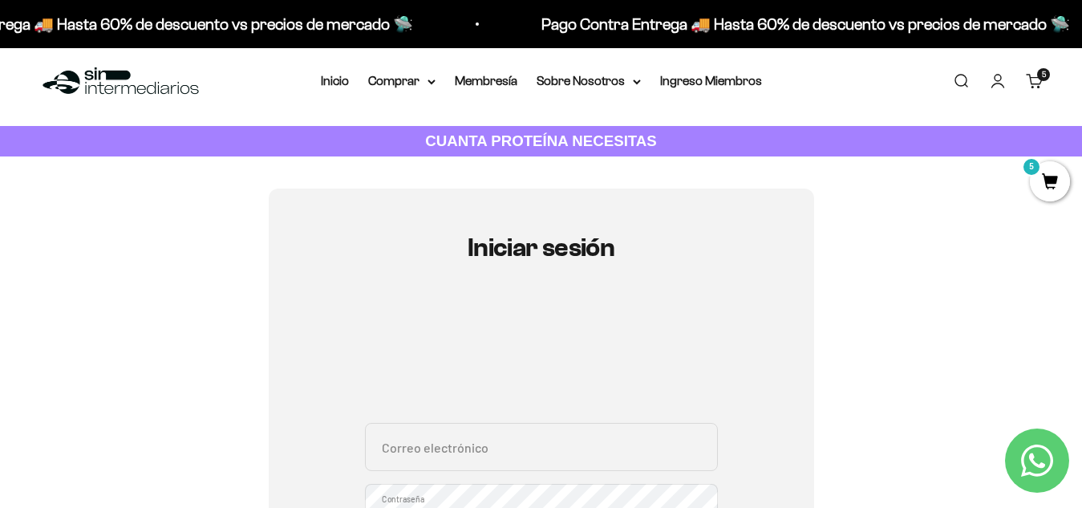
click at [1037, 179] on span "5" at bounding box center [1050, 181] width 40 height 40
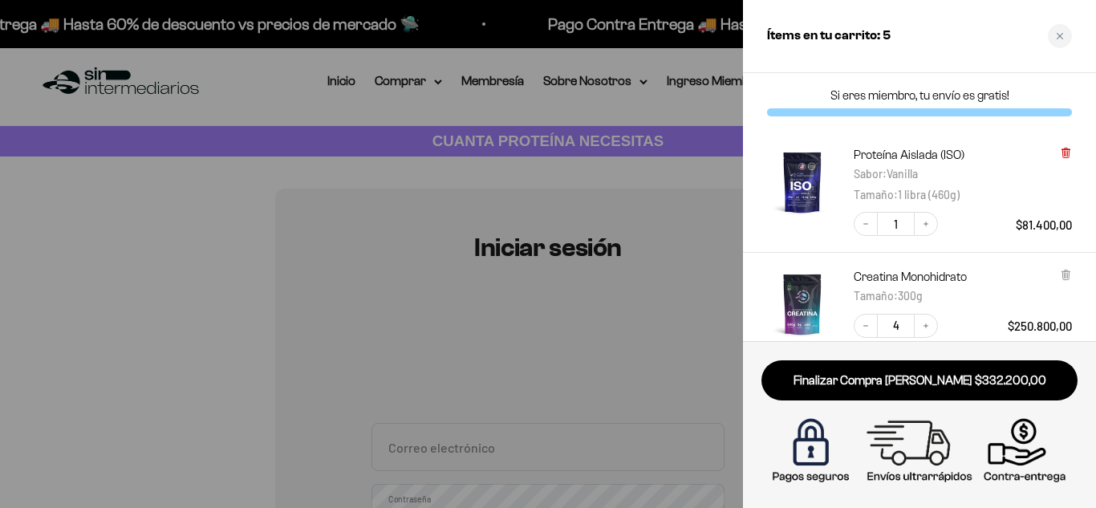
click at [1065, 155] on icon at bounding box center [1065, 152] width 3 height 8
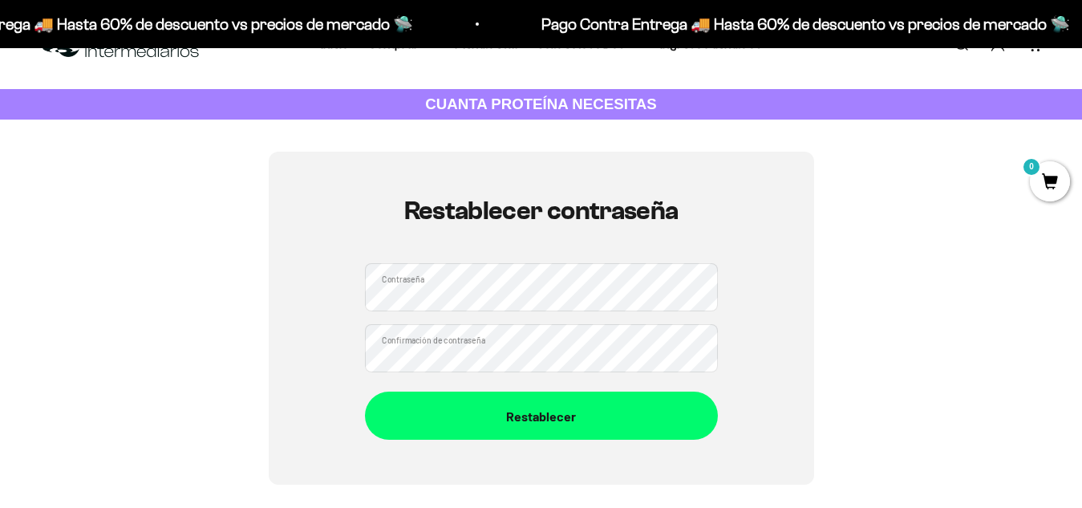
scroll to position [106, 0]
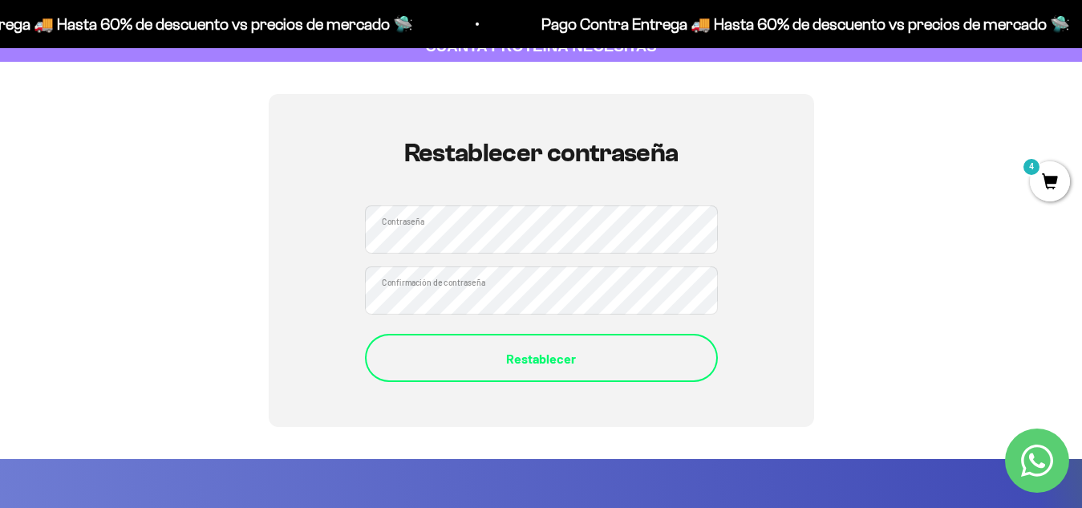
click at [511, 343] on button "Restablecer" at bounding box center [541, 358] width 353 height 48
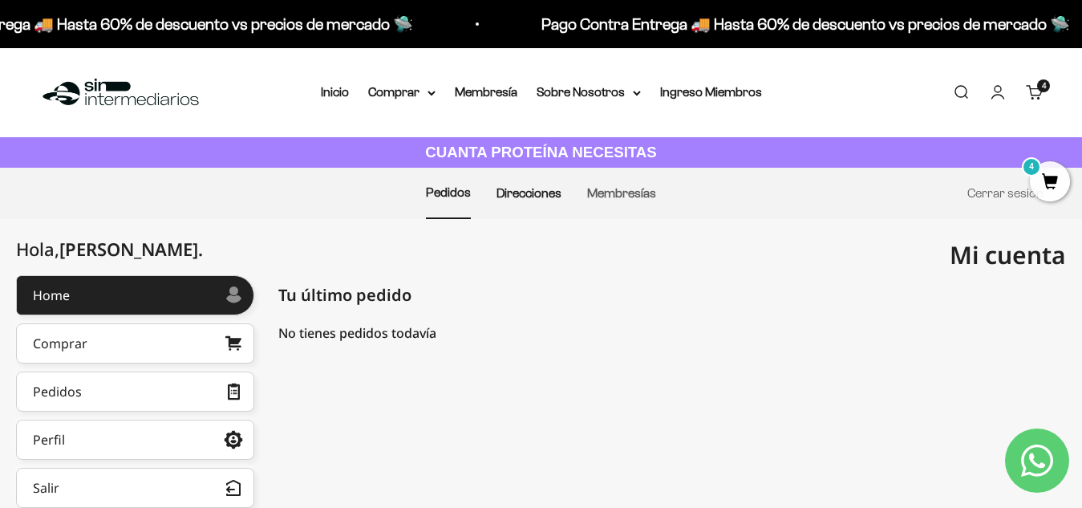
click at [524, 197] on link "Direcciones" at bounding box center [529, 193] width 65 height 14
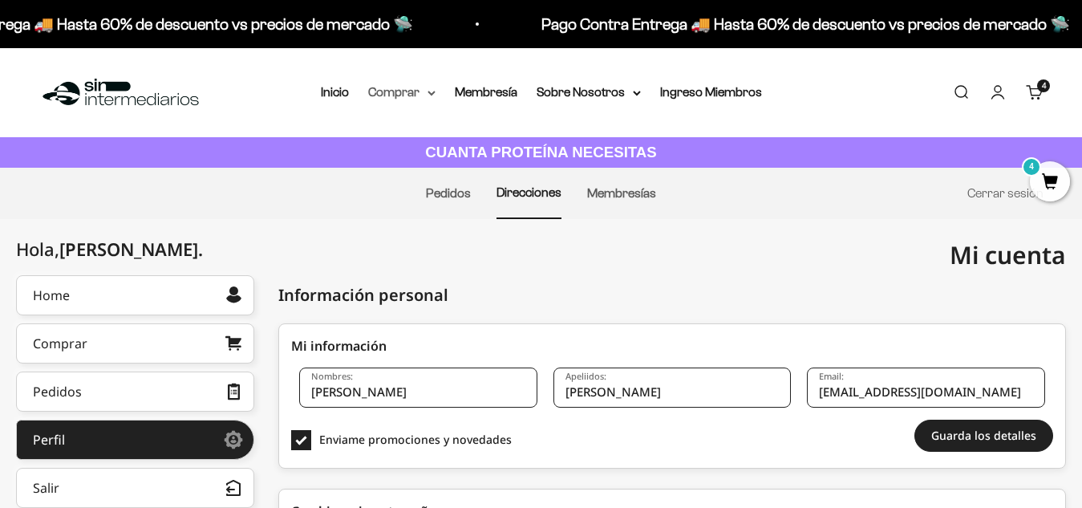
click at [390, 91] on summary "Comprar" at bounding box center [401, 92] width 67 height 21
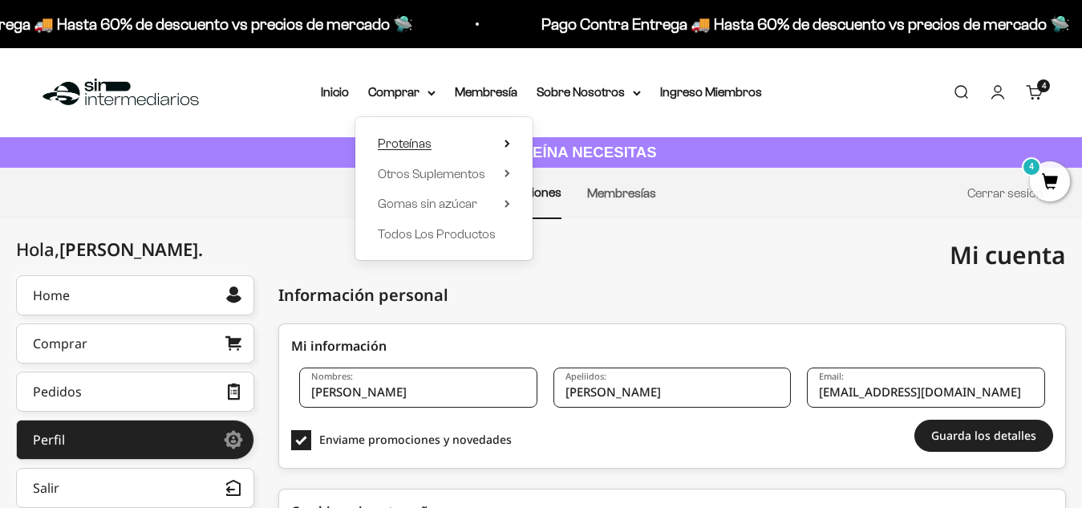
click at [432, 144] on summary "Proteínas" at bounding box center [444, 143] width 132 height 21
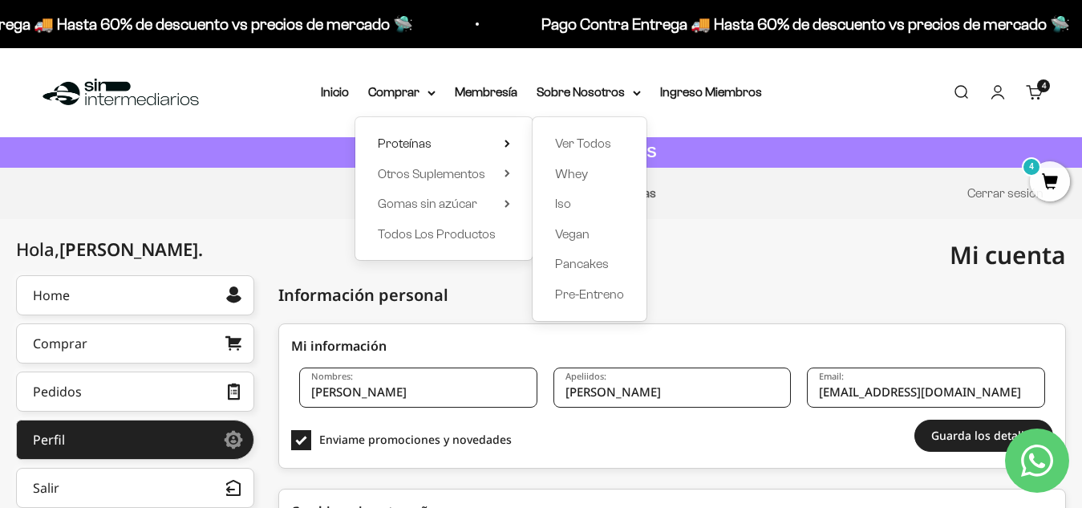
click at [733, 221] on div "Mi cuenta cristhianc.rojasp@gmail.com" at bounding box center [805, 255] width 526 height 72
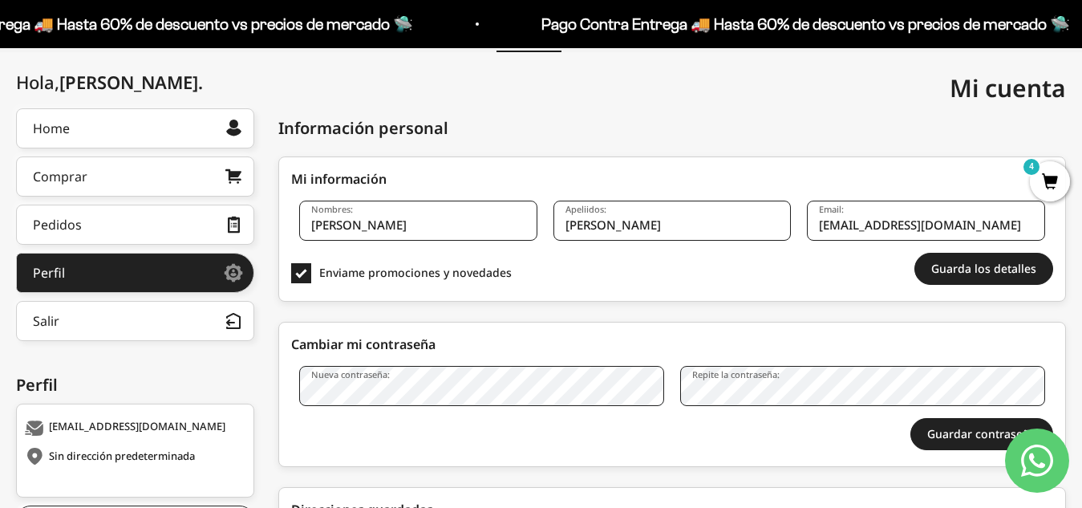
scroll to position [165, 0]
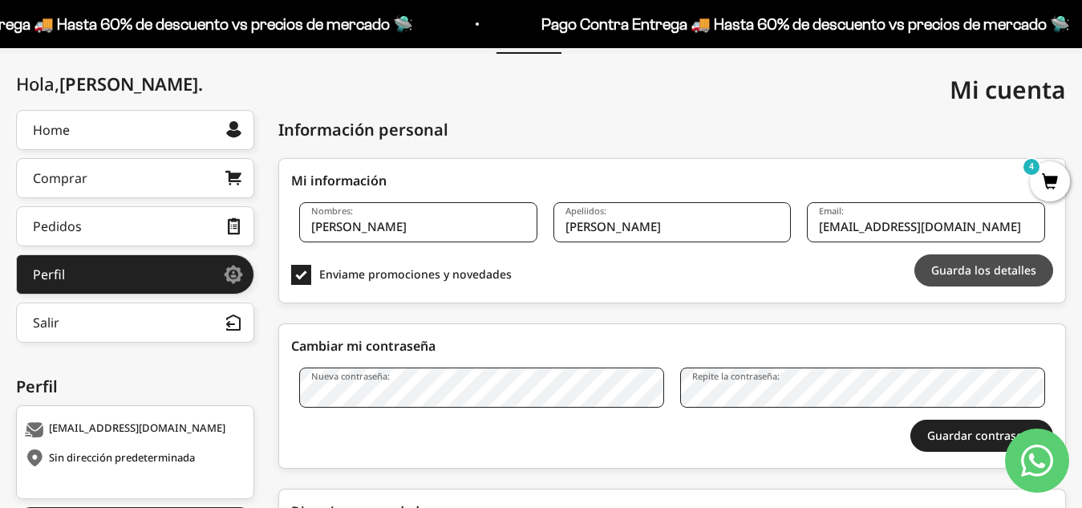
click at [981, 267] on button "Guarda los detalles" at bounding box center [984, 270] width 139 height 32
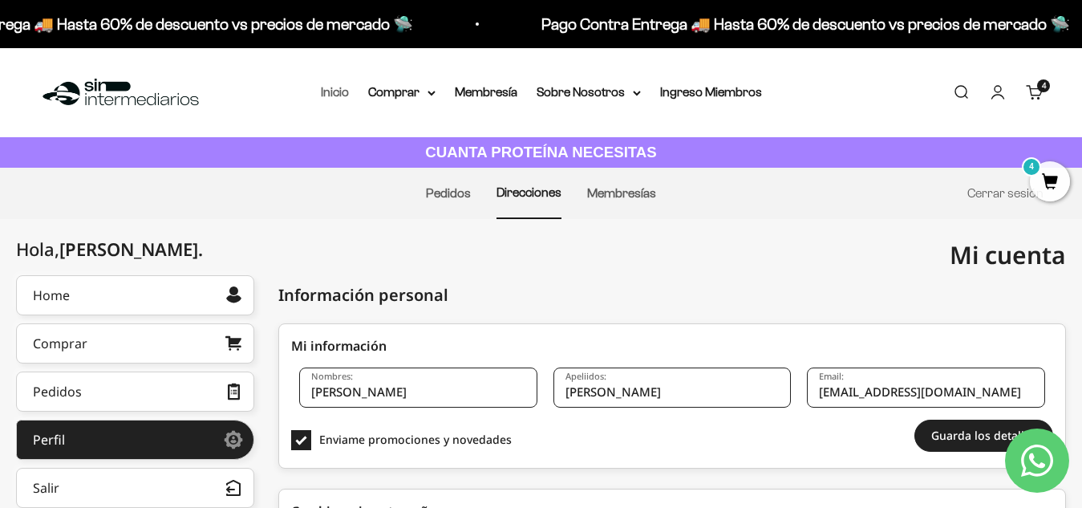
click at [327, 92] on link "Inicio" at bounding box center [335, 92] width 28 height 14
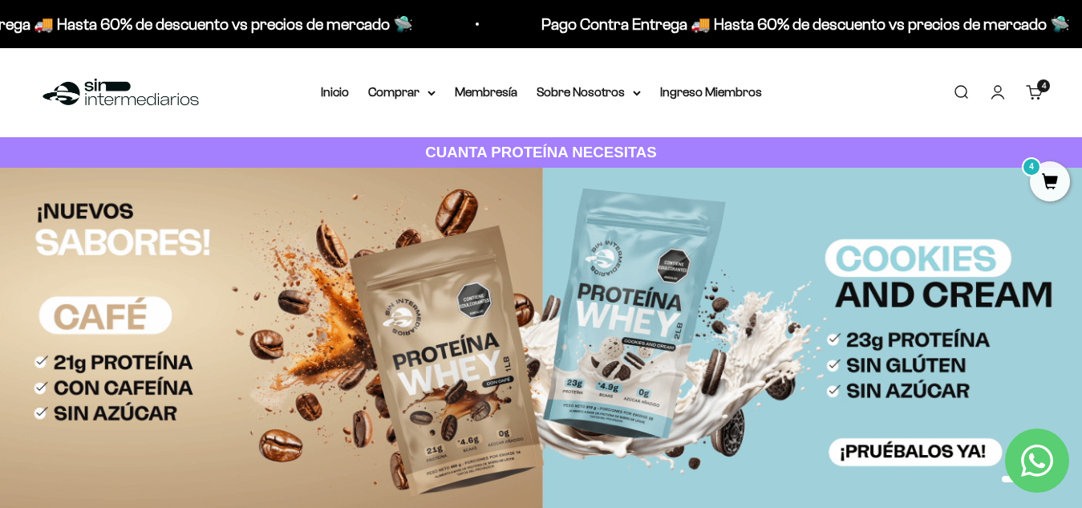
click at [1056, 172] on span "4" at bounding box center [1050, 181] width 40 height 40
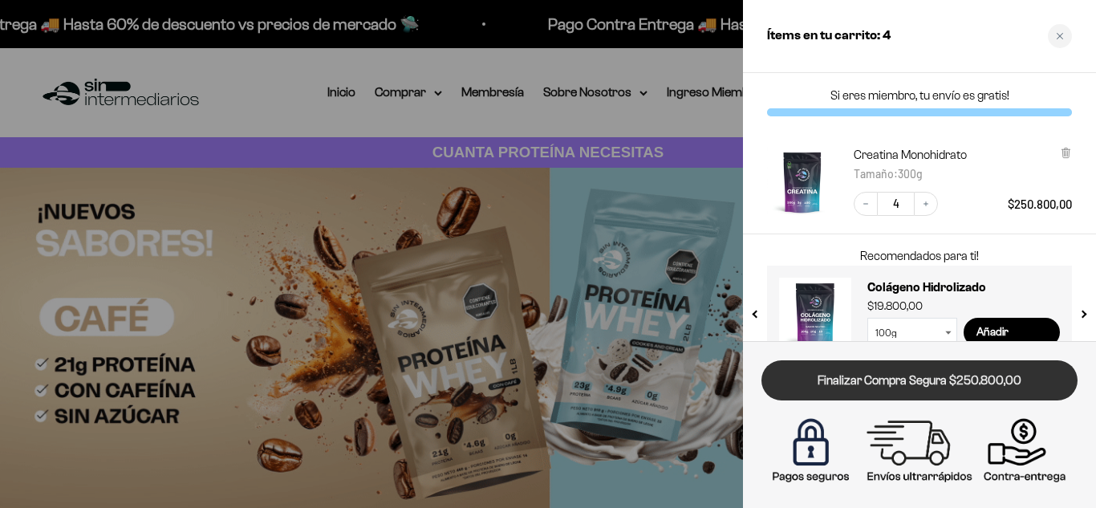
click at [931, 385] on link "Finalizar Compra Segura $250.800,00" at bounding box center [919, 380] width 316 height 41
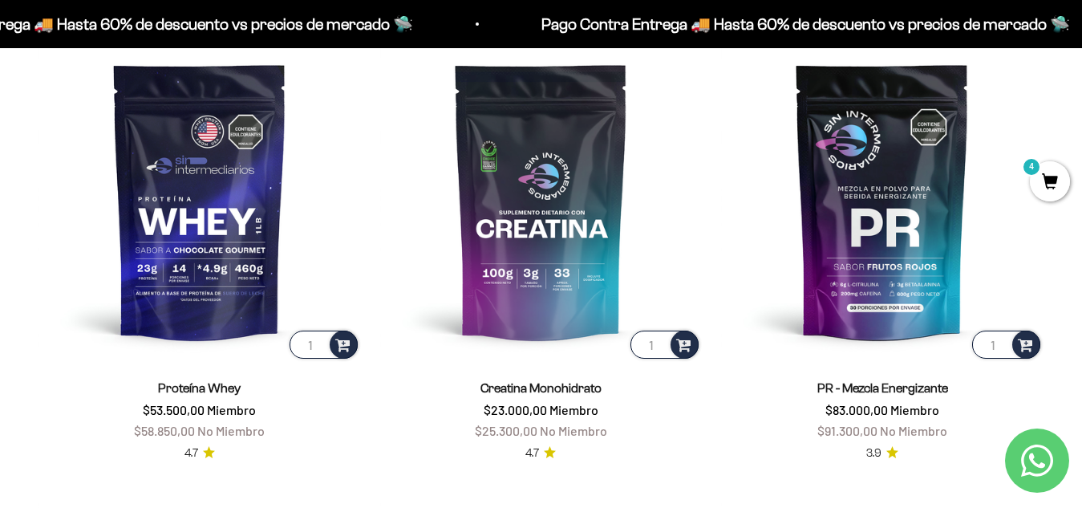
scroll to position [546, 0]
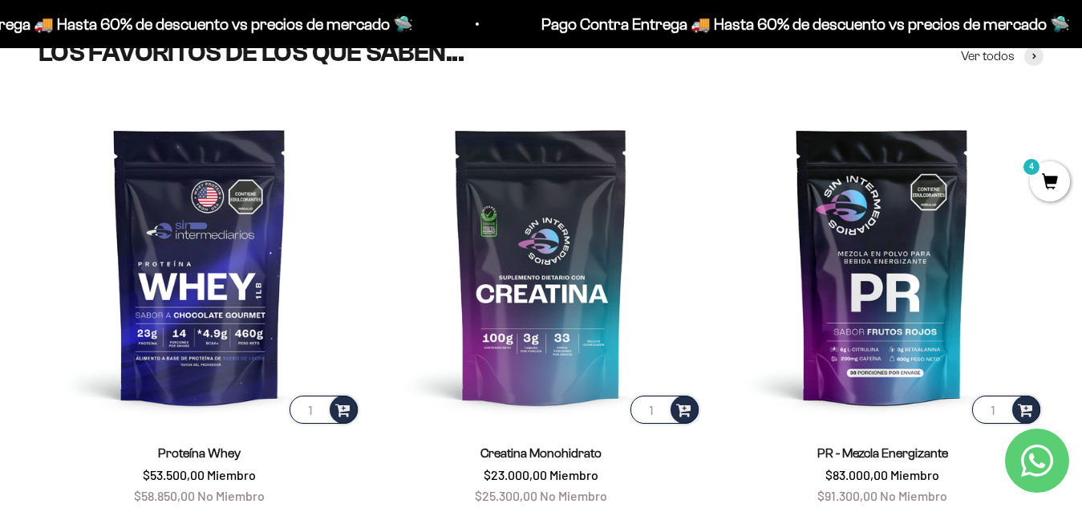
click at [1047, 167] on span "4" at bounding box center [1050, 181] width 40 height 40
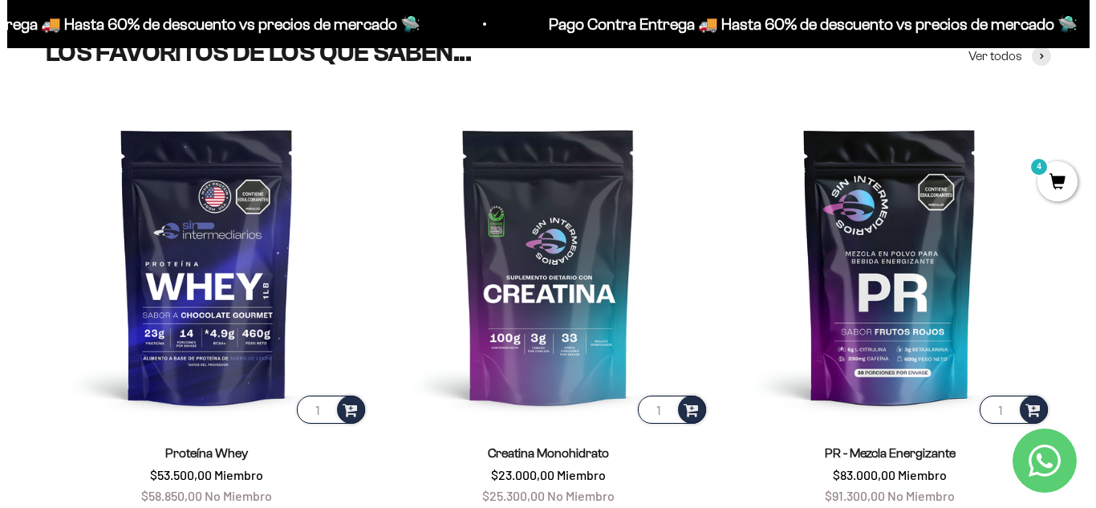
scroll to position [550, 0]
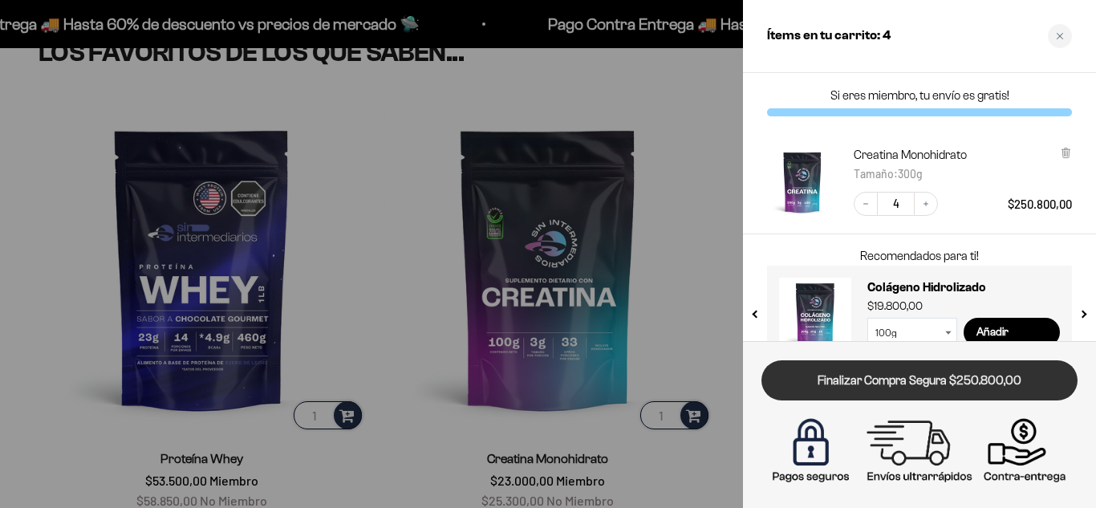
click at [927, 381] on link "Finalizar Compra Segura $250.800,00" at bounding box center [919, 380] width 316 height 41
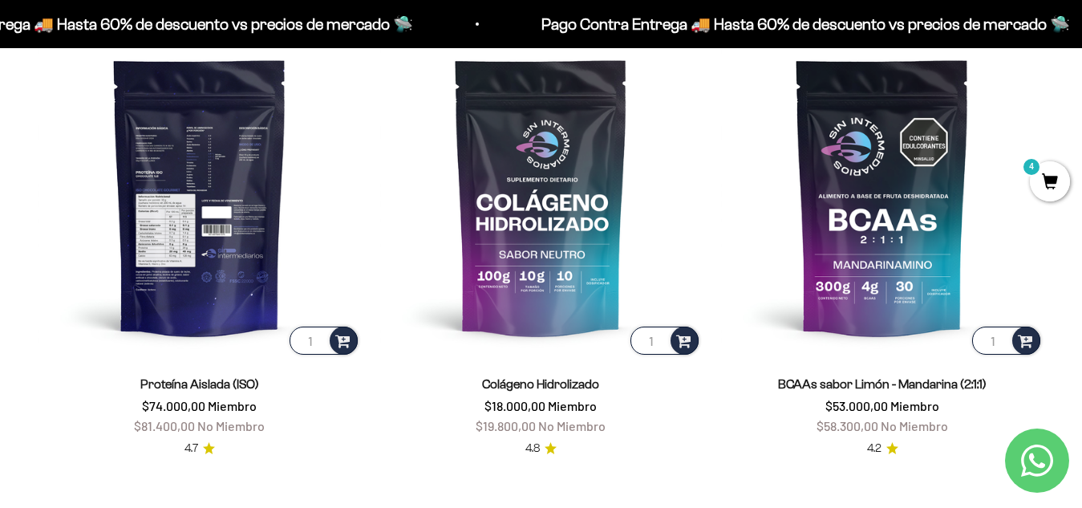
scroll to position [1077, 0]
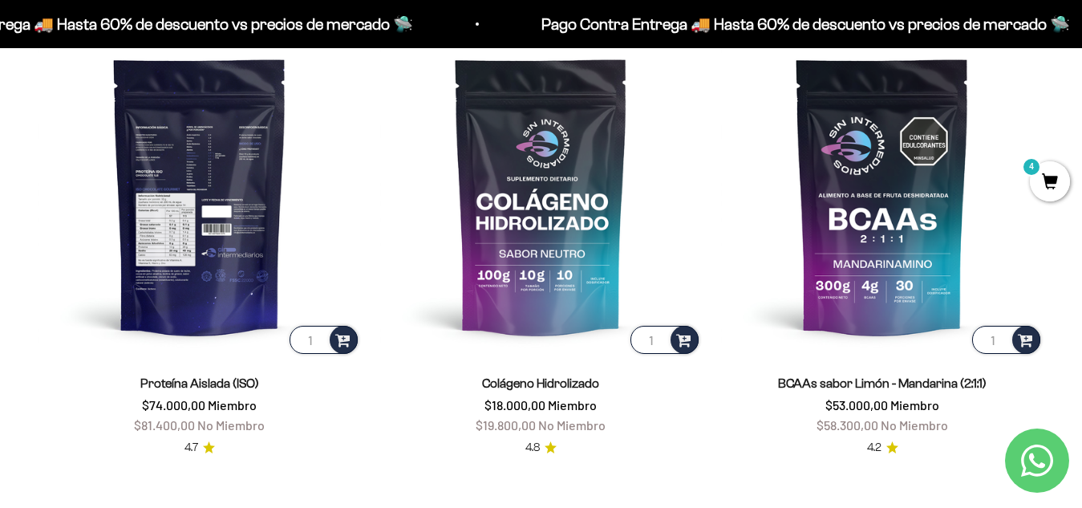
click at [205, 227] on img at bounding box center [200, 195] width 323 height 323
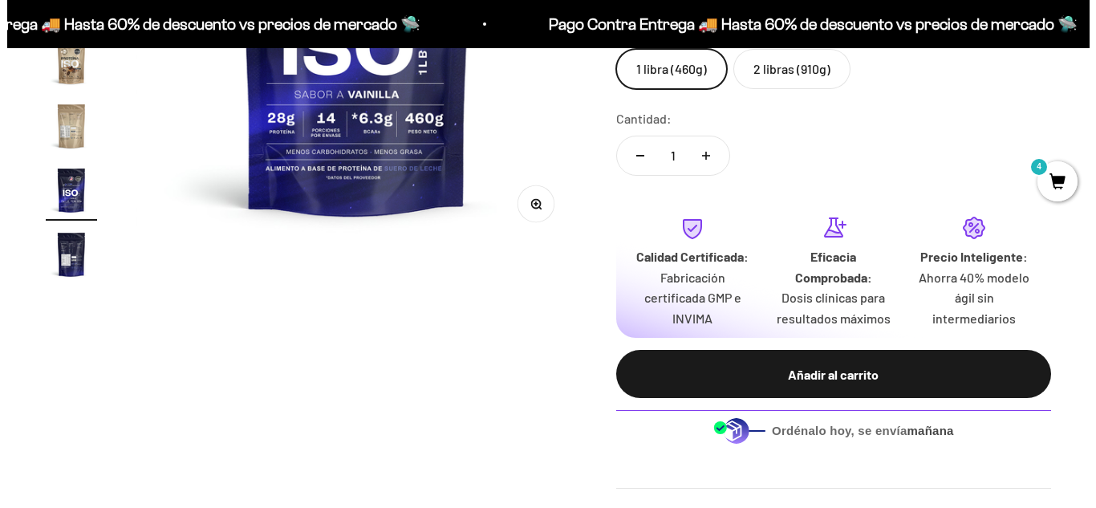
scroll to position [430, 0]
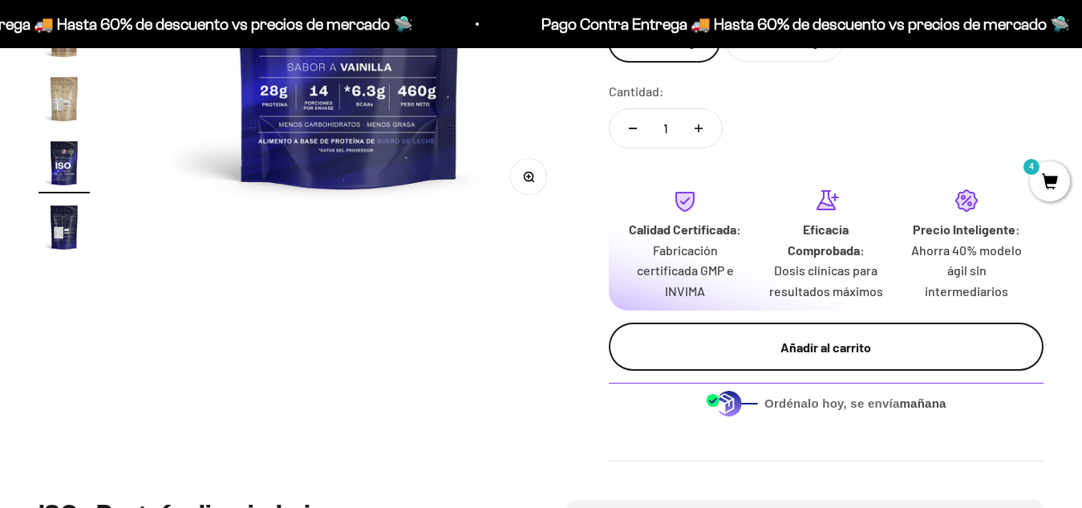
click at [848, 337] on div "Añadir al carrito" at bounding box center [826, 347] width 371 height 21
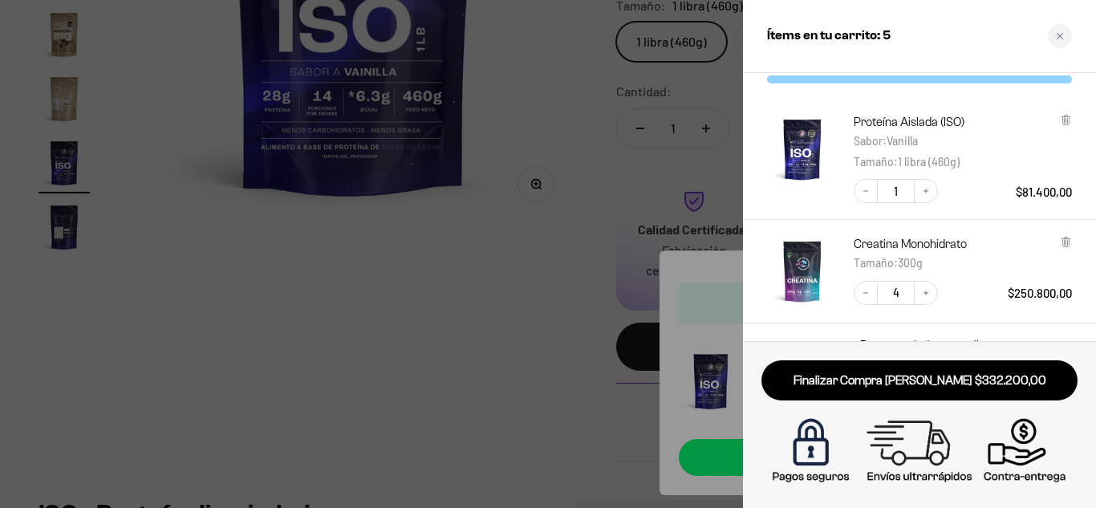
scroll to position [0, 0]
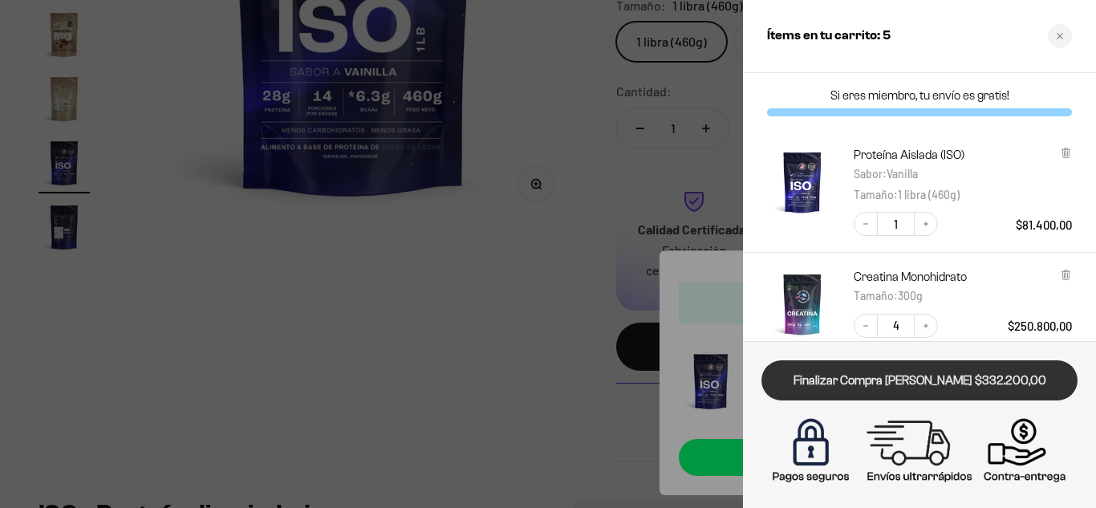
click at [915, 379] on link "Finalizar Compra Segura $332.200,00" at bounding box center [919, 380] width 316 height 41
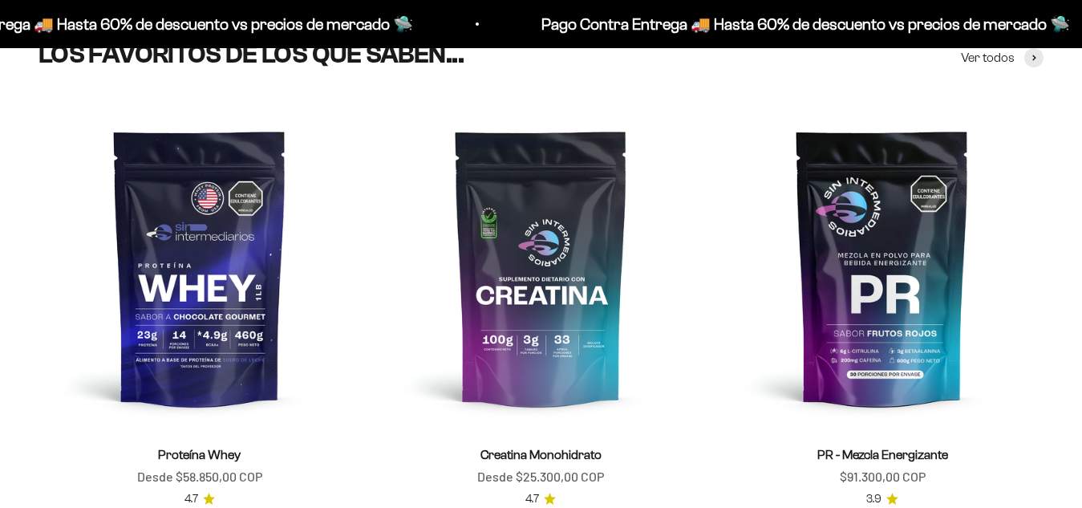
scroll to position [545, 0]
